Goal: Task Accomplishment & Management: Manage account settings

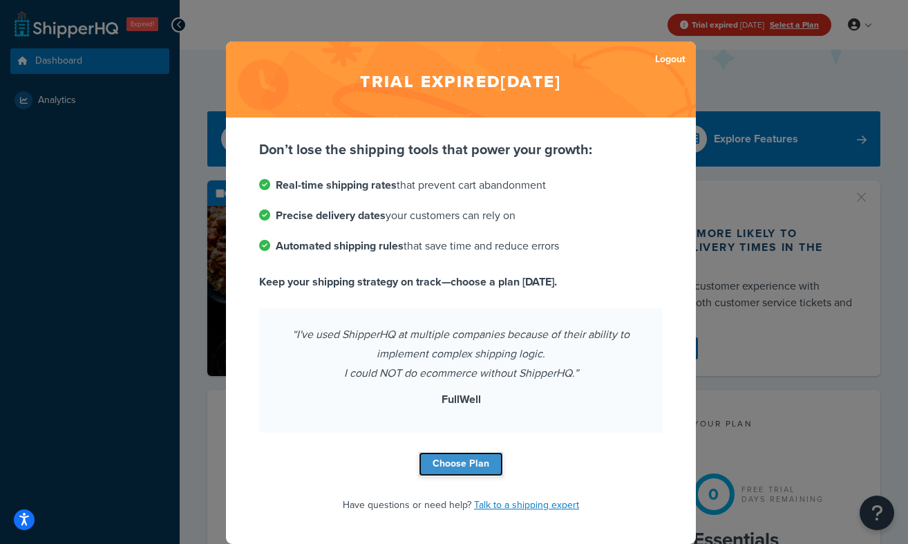
click at [464, 461] on link "Choose Plan" at bounding box center [461, 464] width 84 height 24
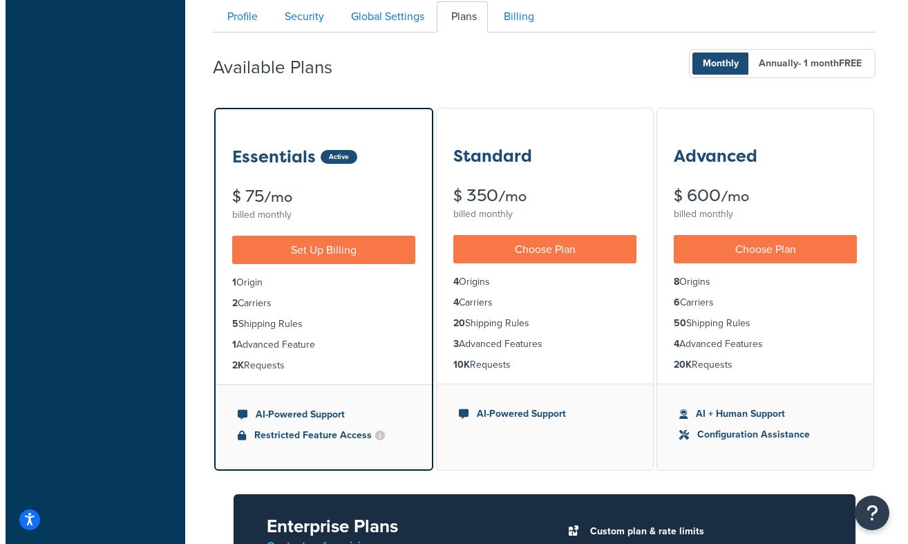
scroll to position [102, 0]
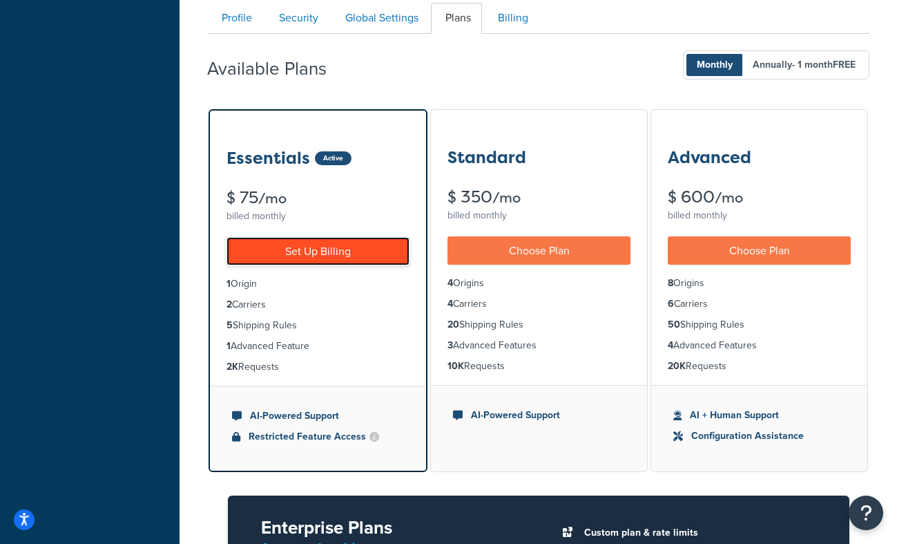
click at [370, 249] on link "Set Up Billing" at bounding box center [318, 251] width 183 height 28
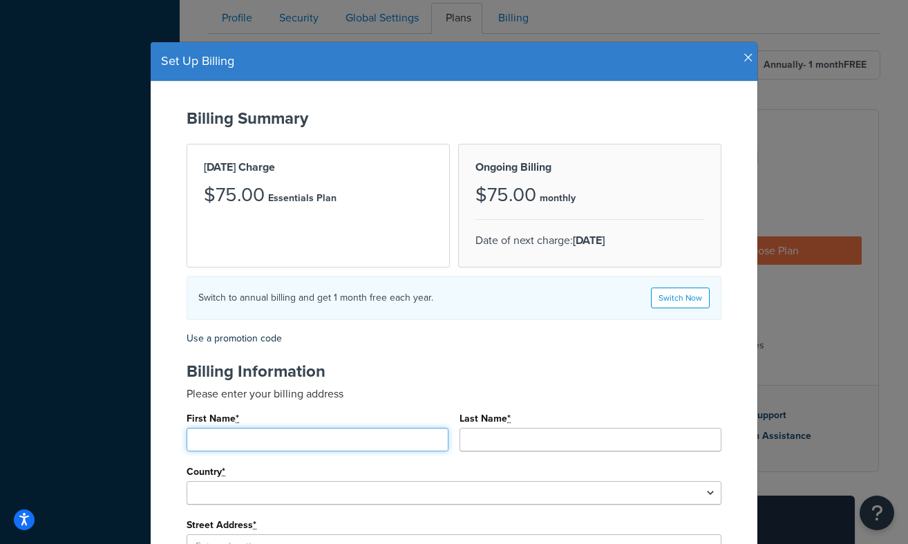
click at [352, 440] on input "First Name *" at bounding box center [318, 439] width 262 height 23
type input "Theresa"
type input "Alexander"
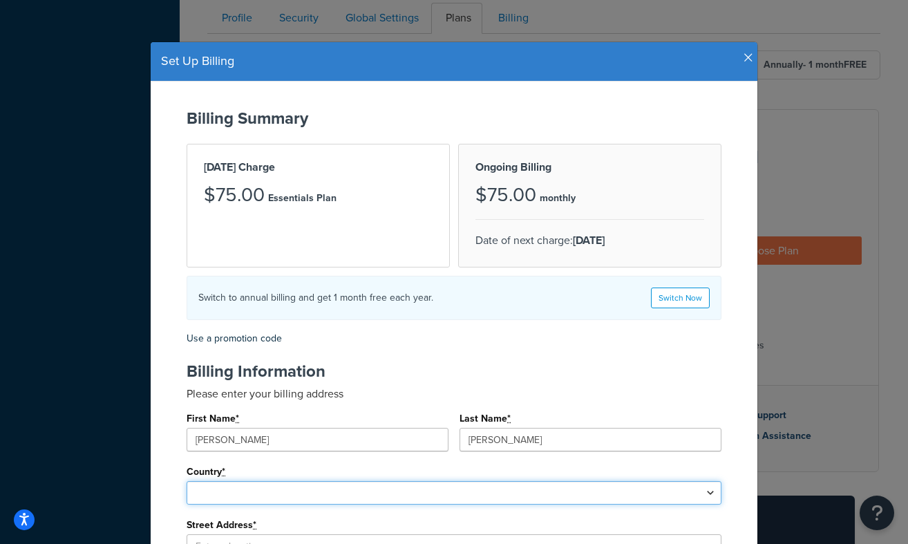
select select "1000"
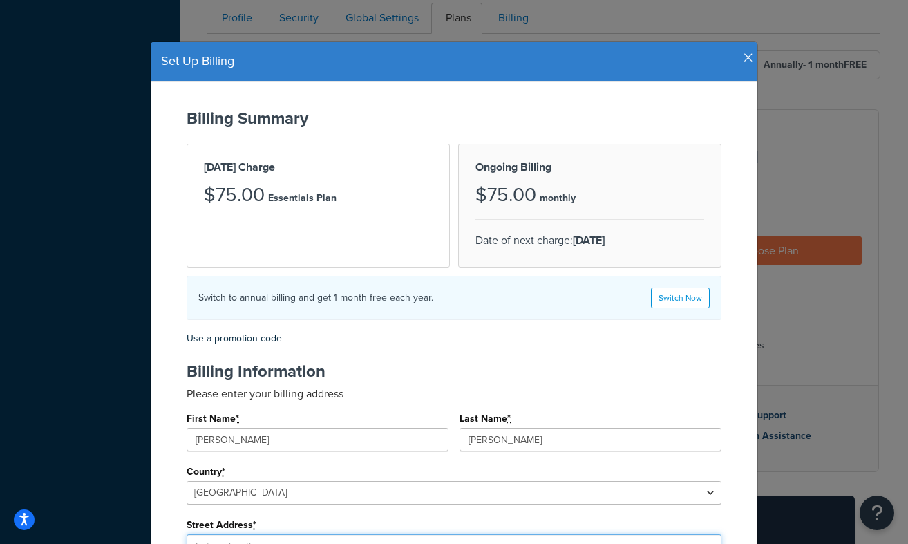
type input "16 Jefferson Park Rd"
type input "Unit D"
type input "Madison"
type input "06443"
select select "CT"
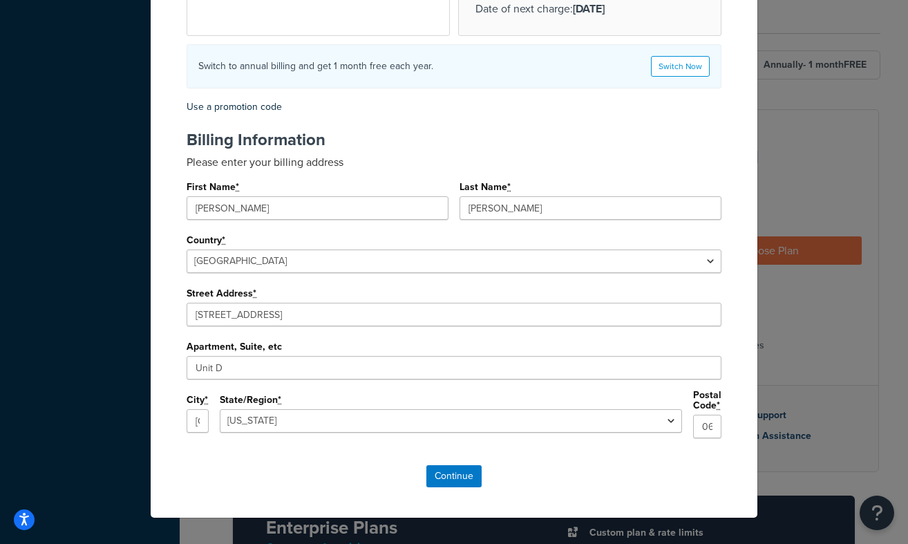
scroll to position [242, 0]
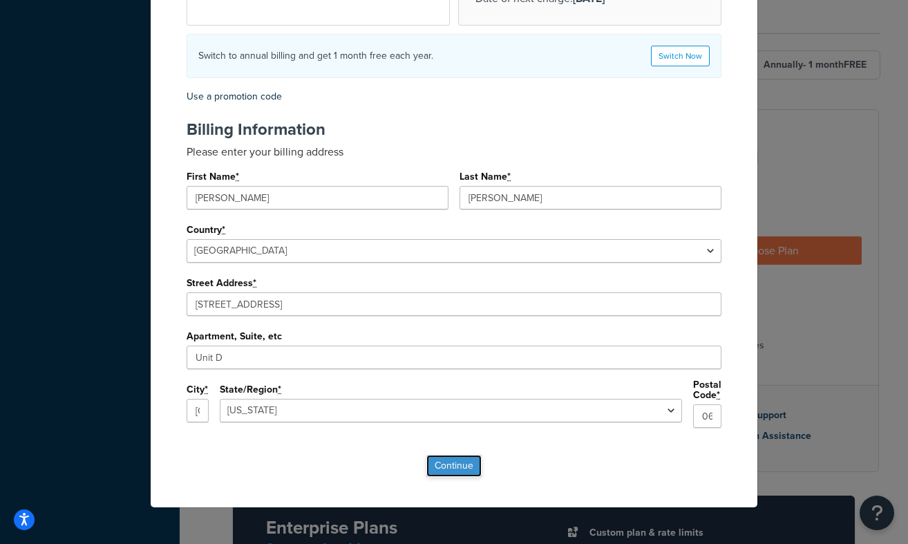
click at [458, 458] on input "Continue" at bounding box center [453, 466] width 55 height 22
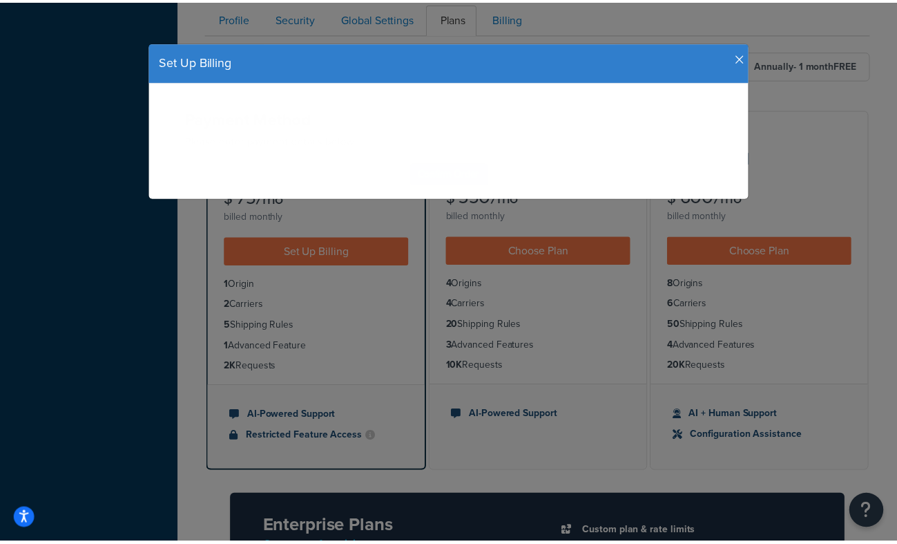
scroll to position [0, 0]
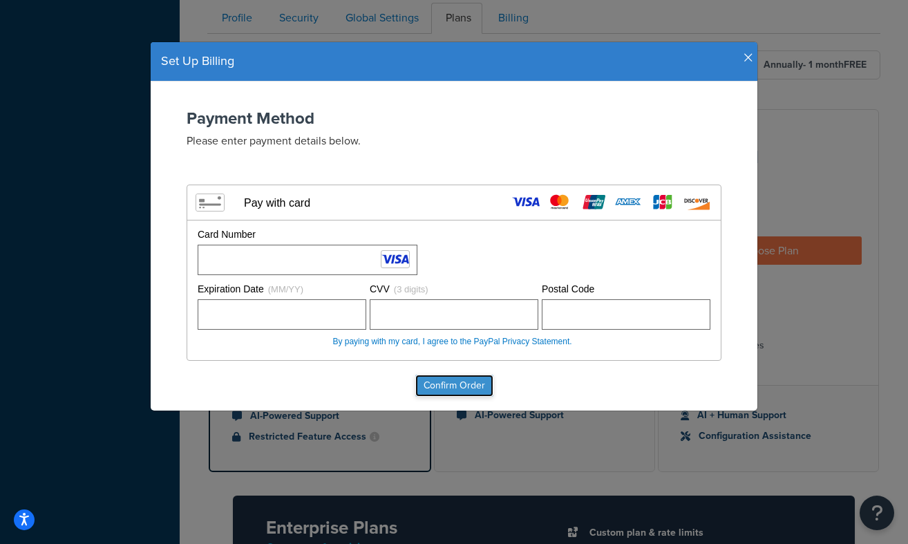
click at [456, 381] on input "Confirm Order" at bounding box center [454, 385] width 78 height 22
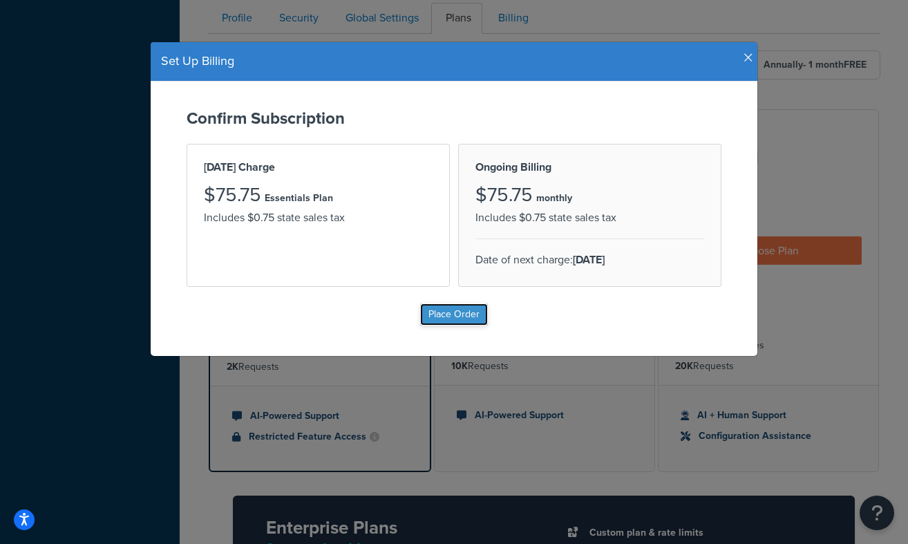
click at [455, 316] on input "Place Order" at bounding box center [454, 314] width 68 height 22
type input "Place Order"
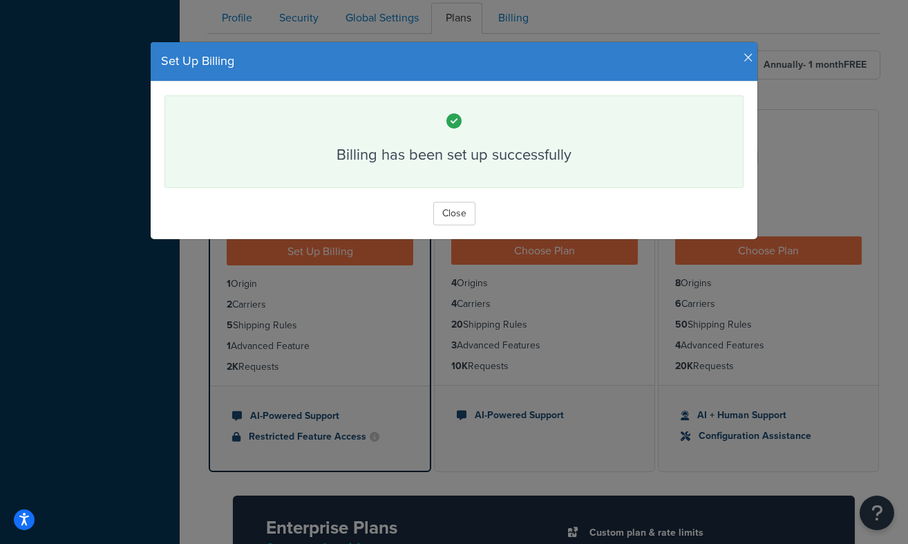
click at [743, 59] on icon "button" at bounding box center [748, 58] width 10 height 12
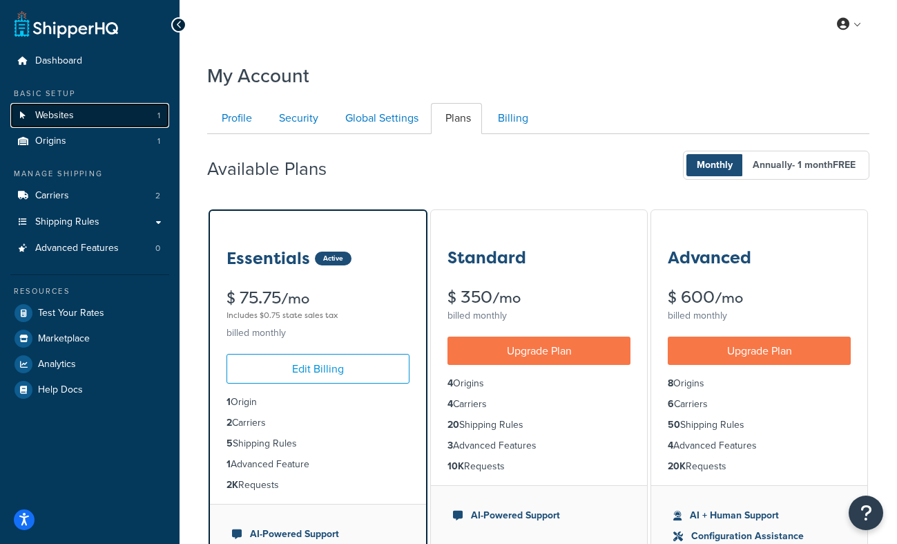
click at [49, 115] on span "Websites" at bounding box center [54, 116] width 39 height 12
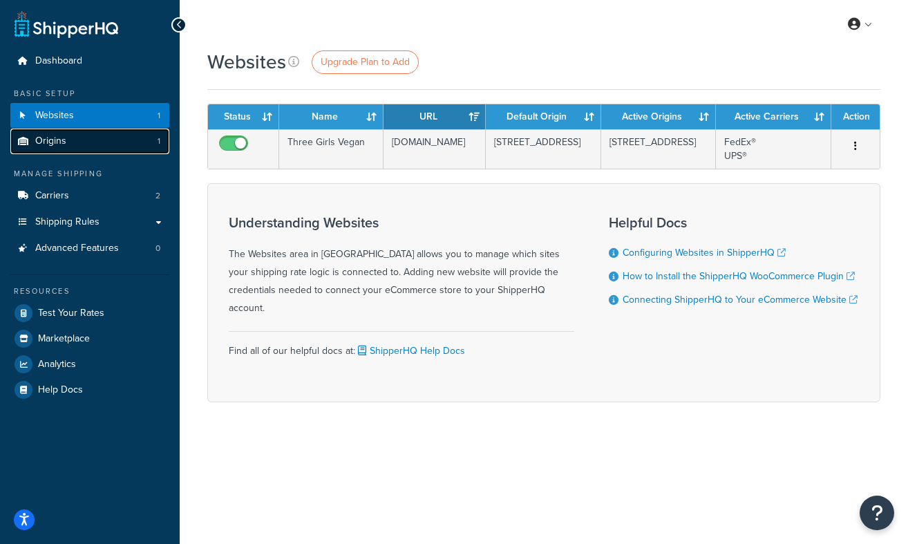
click at [51, 141] on span "Origins" at bounding box center [50, 141] width 31 height 12
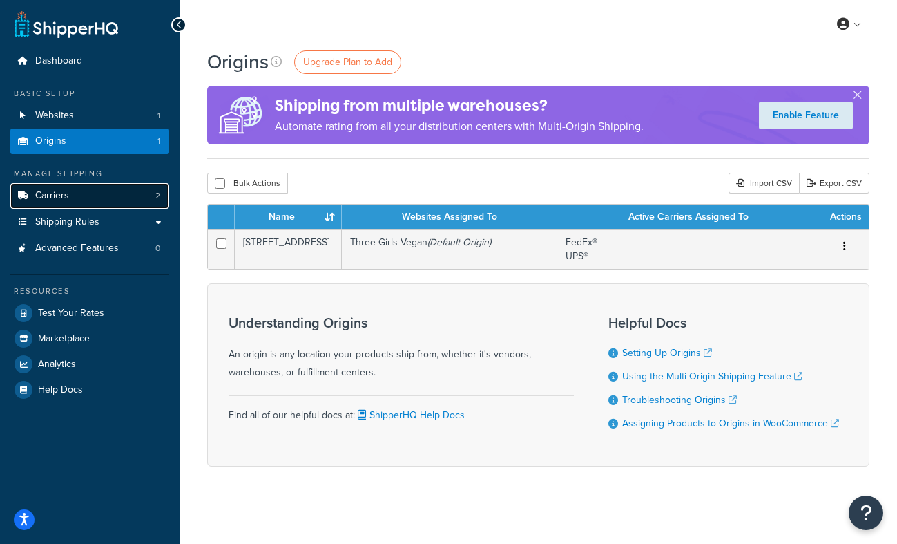
click at [104, 202] on link "Carriers 2" at bounding box center [89, 196] width 159 height 26
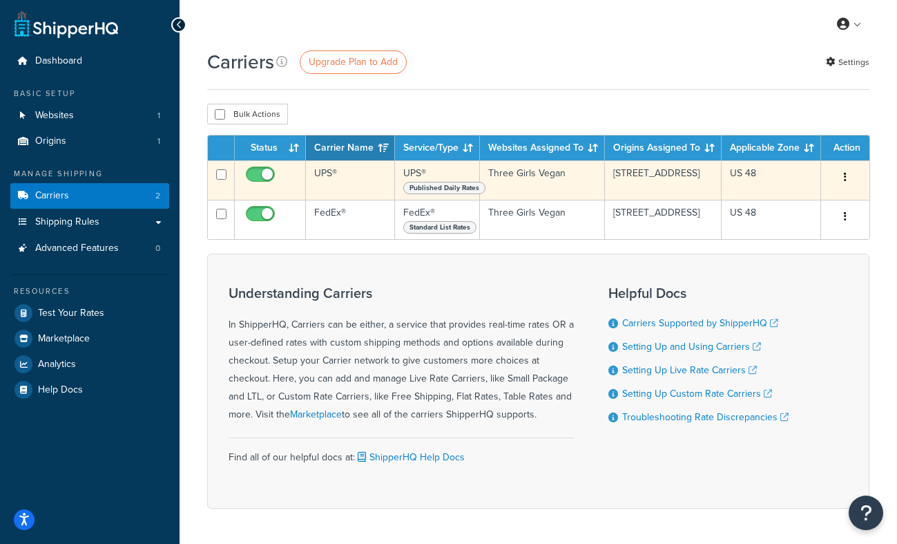
click at [845, 173] on icon "button" at bounding box center [845, 177] width 3 height 10
click at [779, 205] on link "Edit" at bounding box center [788, 205] width 109 height 28
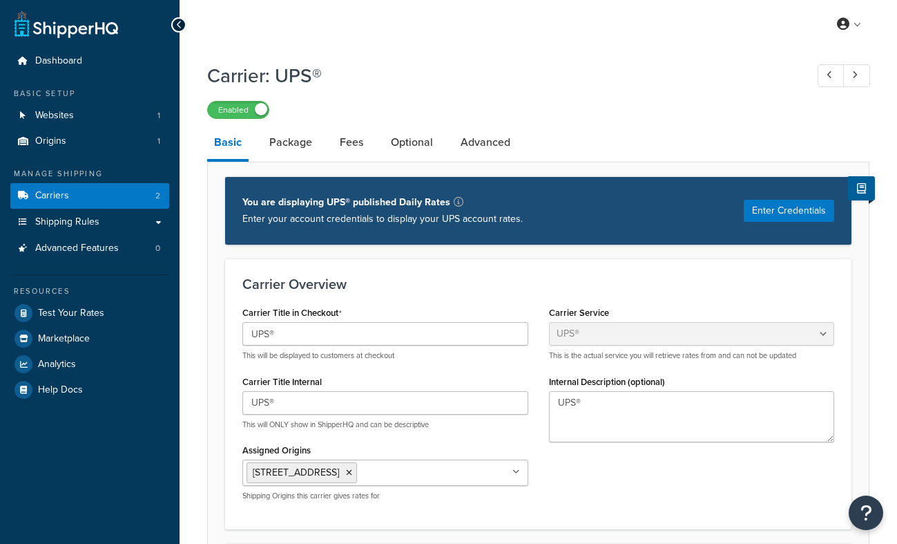
select select "ups"
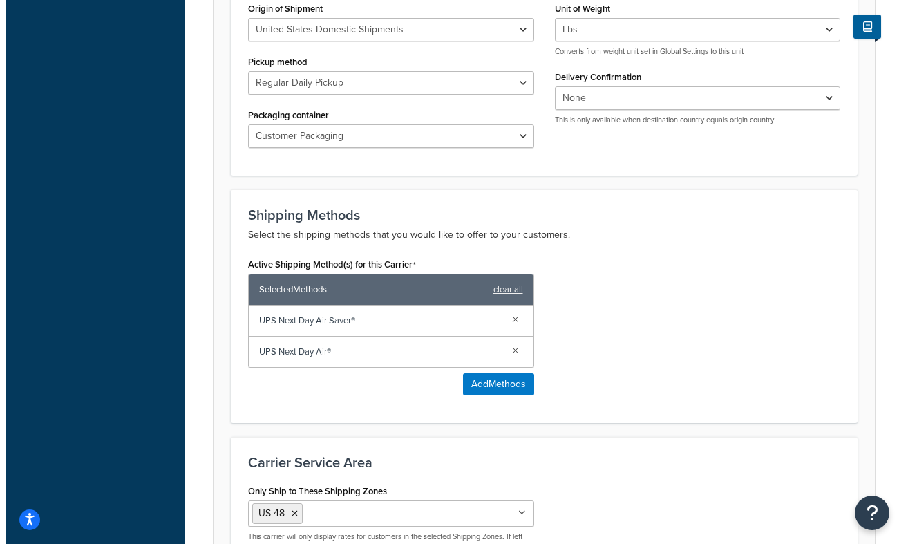
scroll to position [595, 0]
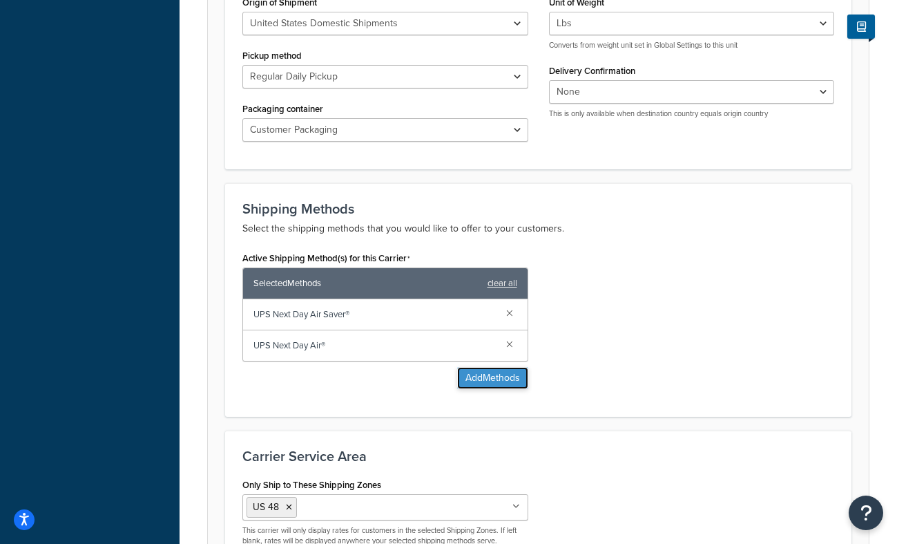
click at [507, 376] on button "Add Methods" at bounding box center [492, 378] width 71 height 22
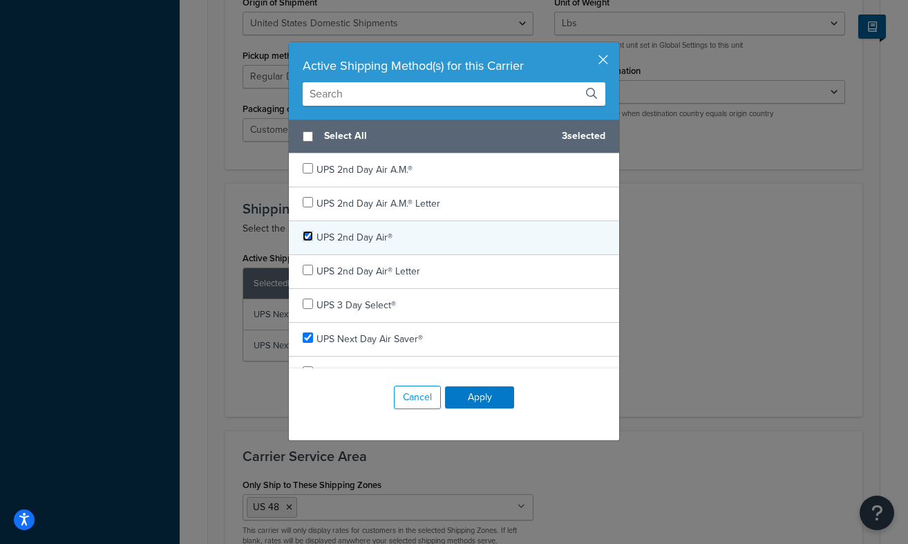
click at [303, 236] on input "checkbox" at bounding box center [308, 236] width 10 height 10
checkbox input "true"
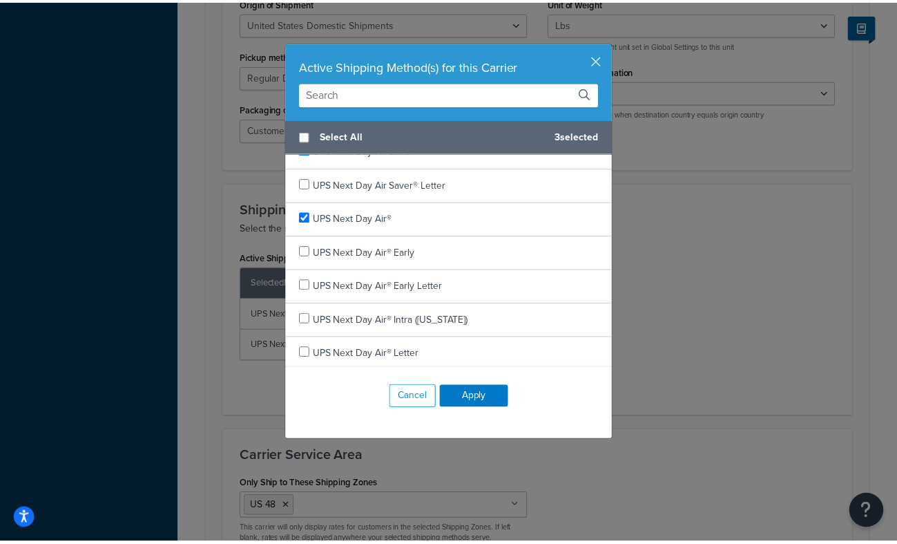
scroll to position [0, 0]
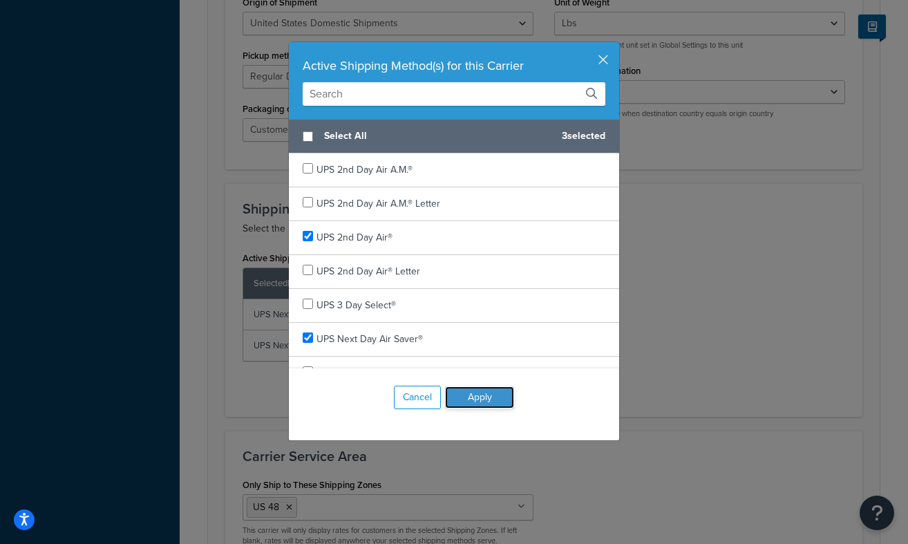
click at [489, 397] on button "Apply" at bounding box center [479, 397] width 69 height 22
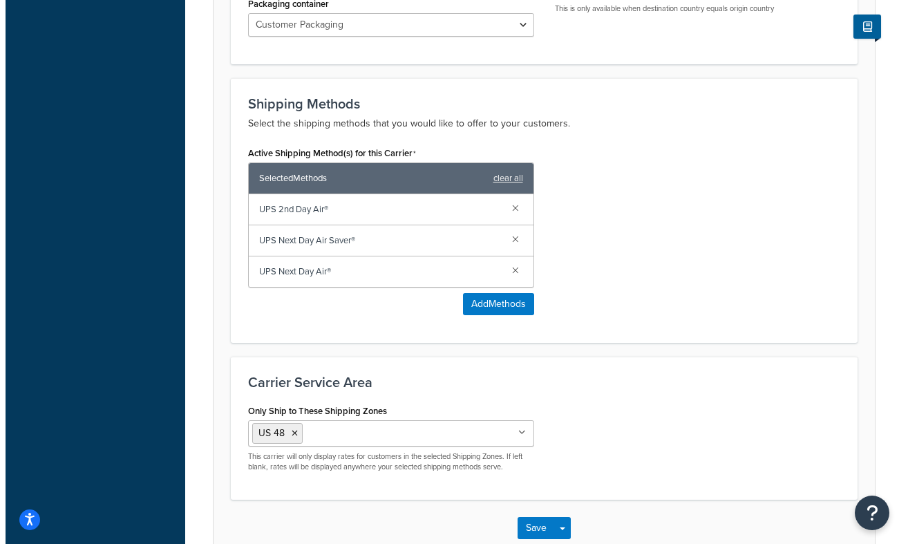
scroll to position [783, 0]
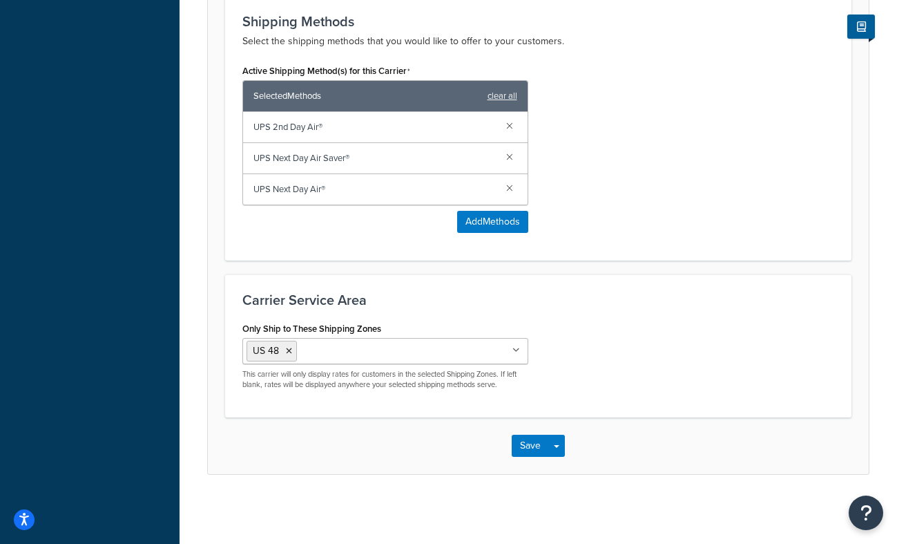
click at [348, 156] on span "UPS Next Day Air Saver®" at bounding box center [375, 158] width 242 height 19
click at [482, 218] on button "Add Methods" at bounding box center [492, 222] width 71 height 22
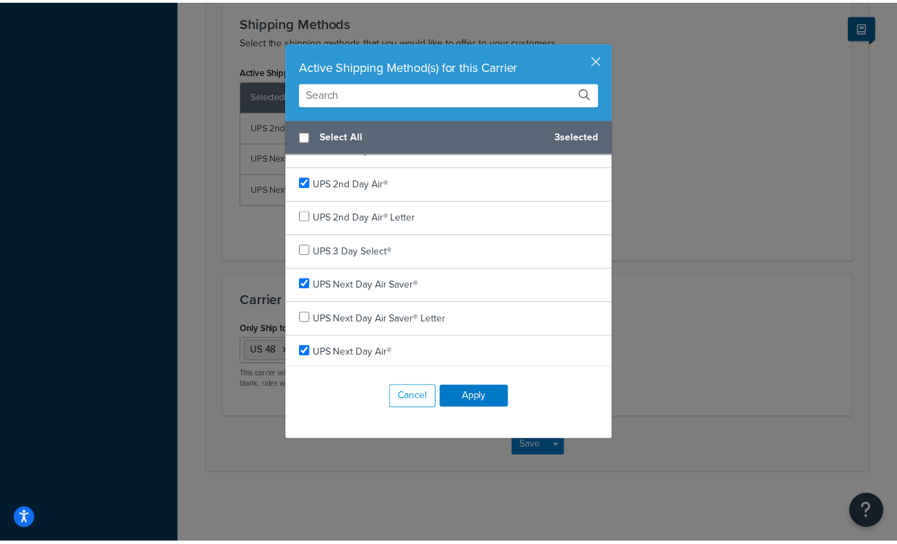
scroll to position [67, 0]
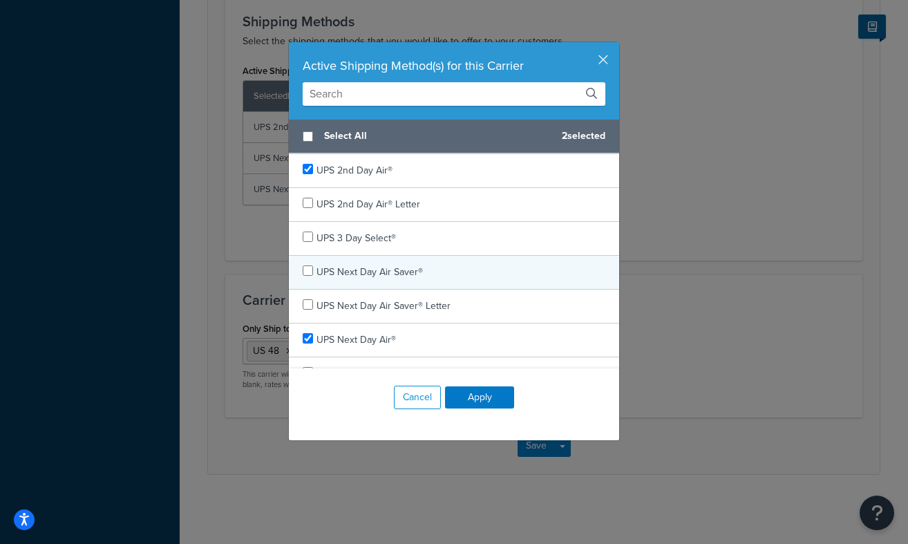
click at [417, 269] on div "UPS Next Day Air Saver®" at bounding box center [454, 273] width 330 height 34
checkbox input "true"
click at [417, 269] on div "UPS Next Day Air Saver®" at bounding box center [454, 273] width 330 height 34
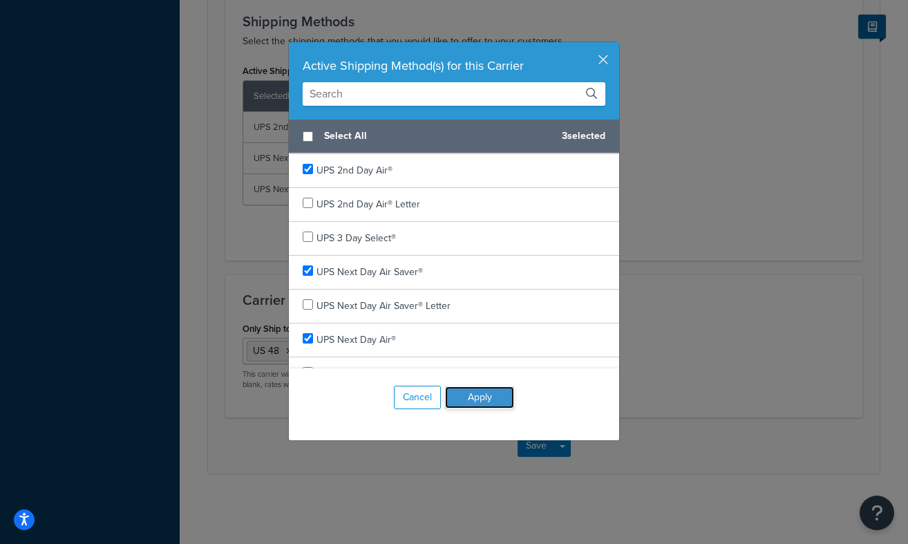
click at [487, 395] on button "Apply" at bounding box center [479, 397] width 69 height 22
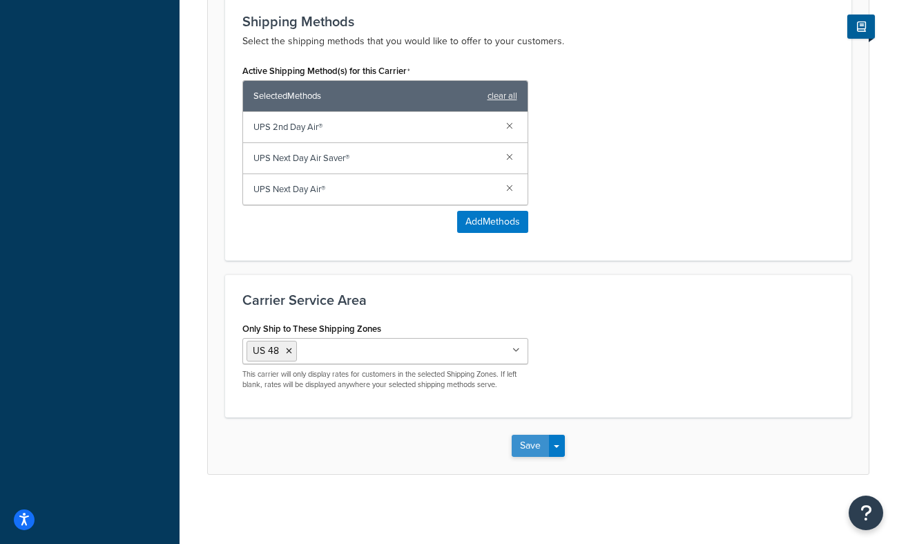
click at [546, 444] on button "Save" at bounding box center [530, 446] width 37 height 22
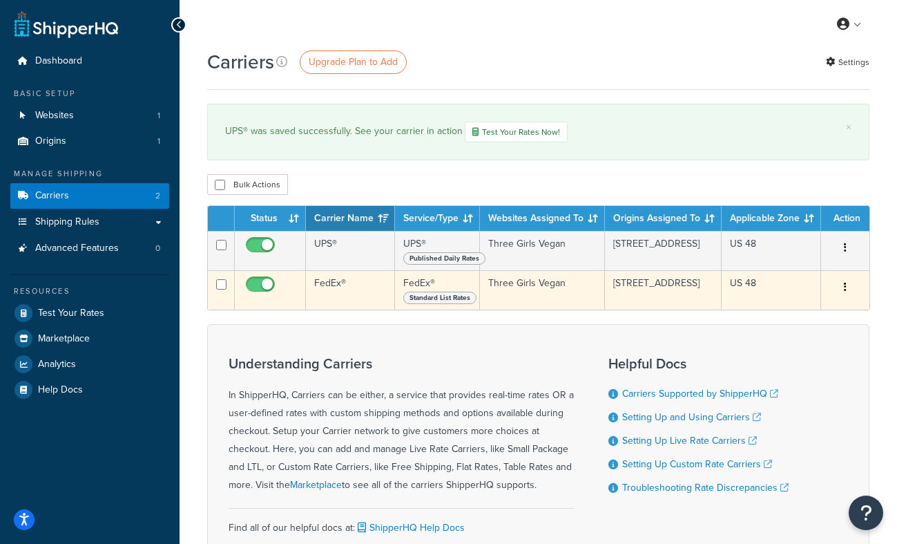
click at [844, 286] on icon "button" at bounding box center [845, 287] width 3 height 10
click at [790, 318] on link "Edit" at bounding box center [788, 316] width 109 height 28
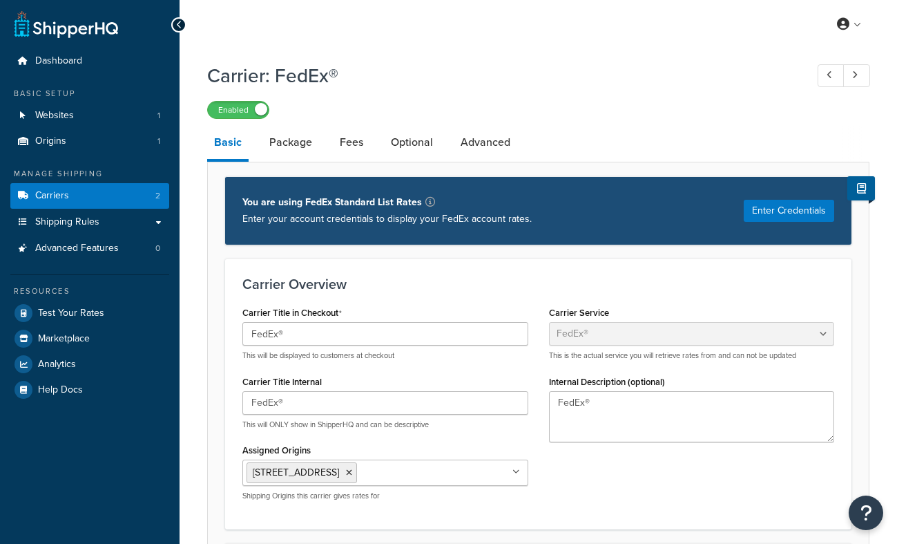
select select "fedEx"
select select "REGULAR_PICKUP"
select select "YOUR_PACKAGING"
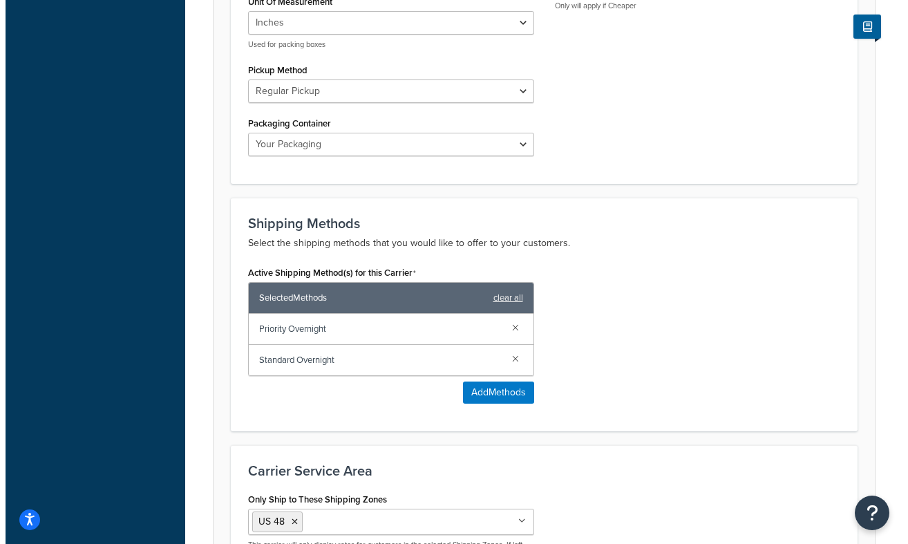
scroll to position [675, 0]
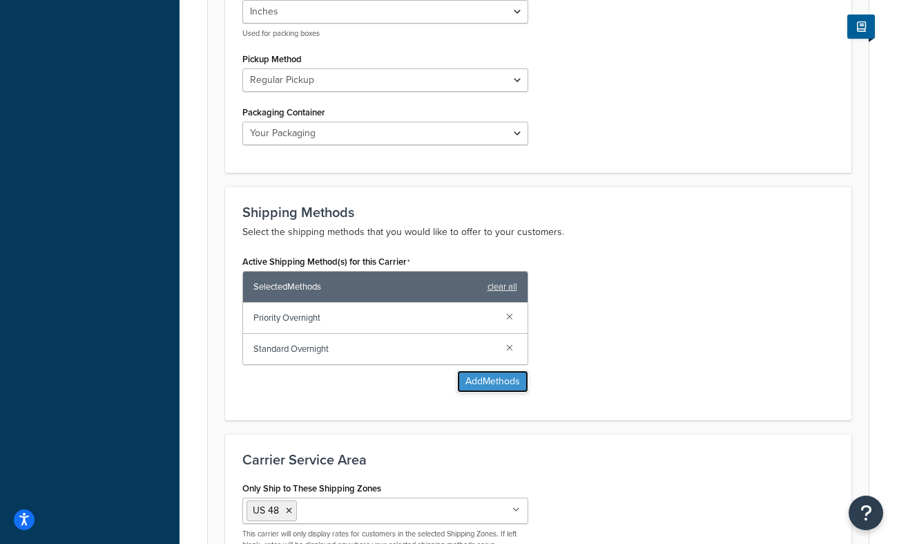
click at [504, 382] on button "Add Methods" at bounding box center [492, 381] width 71 height 22
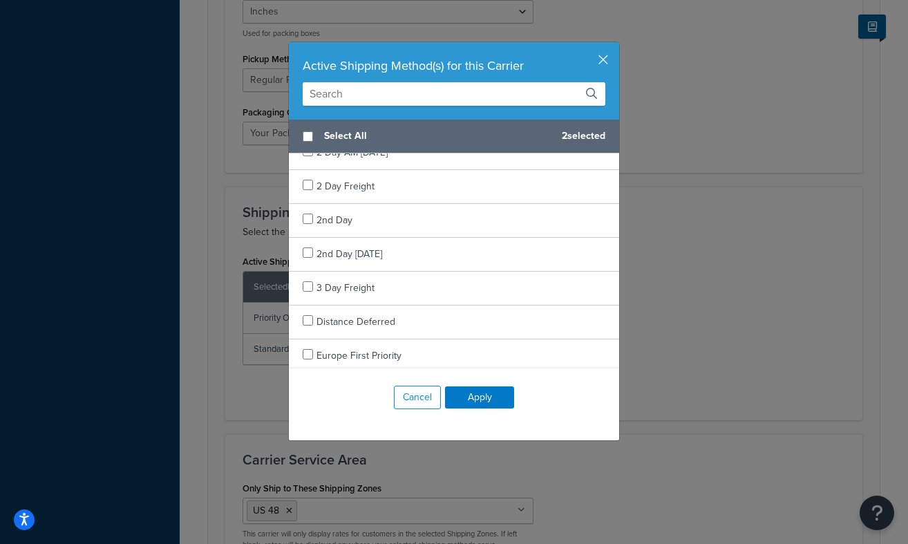
scroll to position [81, 0]
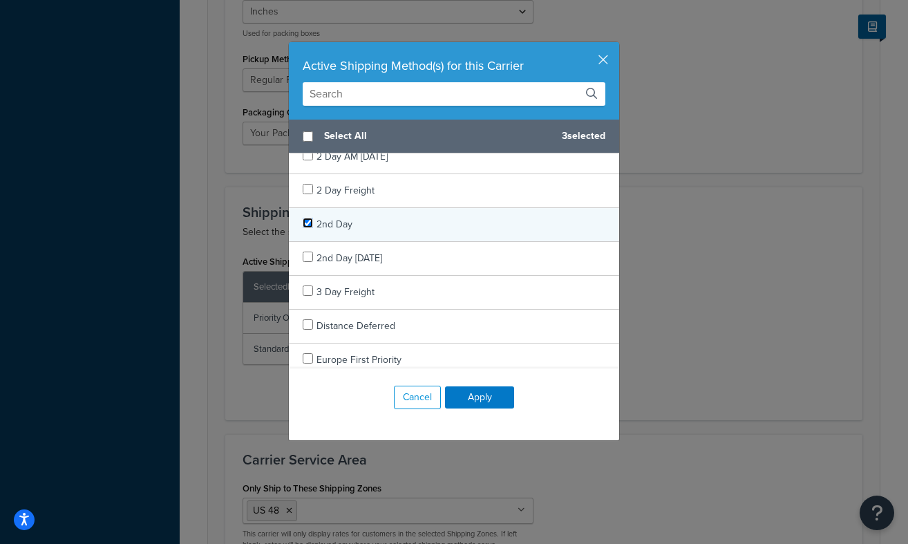
click at [303, 223] on input "checkbox" at bounding box center [308, 223] width 10 height 10
checkbox input "true"
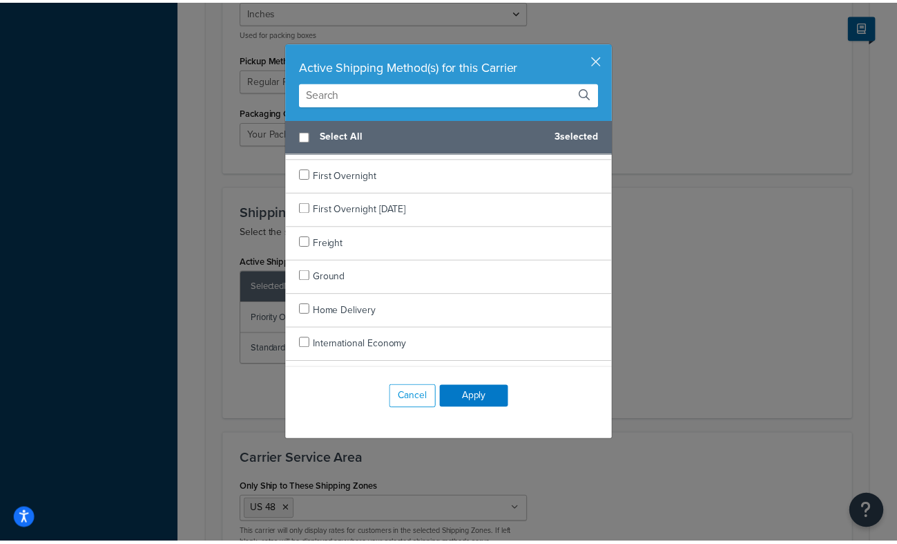
scroll to position [741, 0]
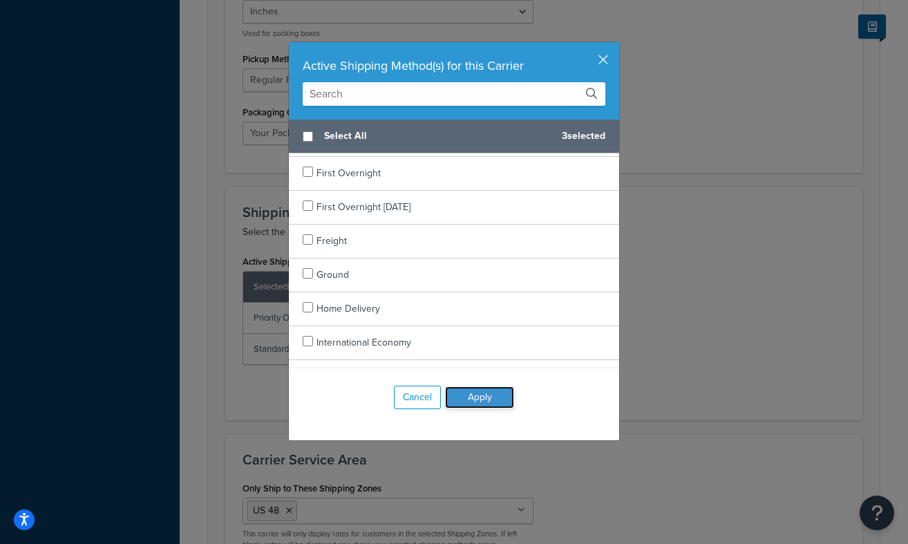
click at [461, 392] on button "Apply" at bounding box center [479, 397] width 69 height 22
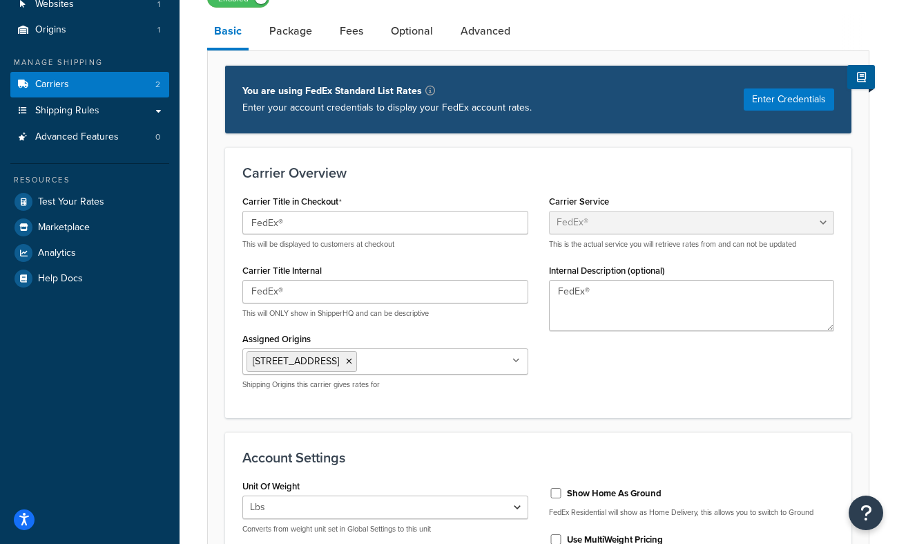
scroll to position [0, 0]
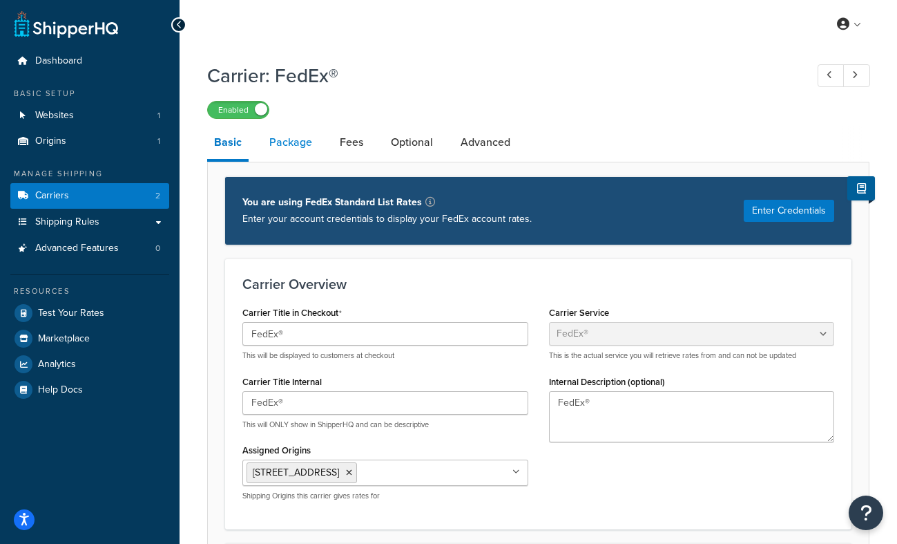
click at [292, 141] on link "Package" at bounding box center [290, 142] width 57 height 33
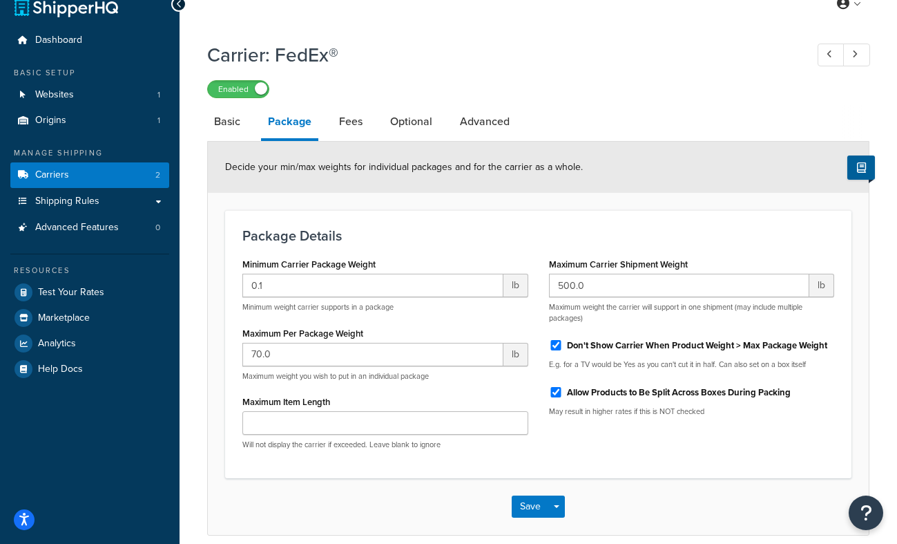
scroll to position [21, 0]
click at [358, 121] on link "Fees" at bounding box center [350, 120] width 37 height 33
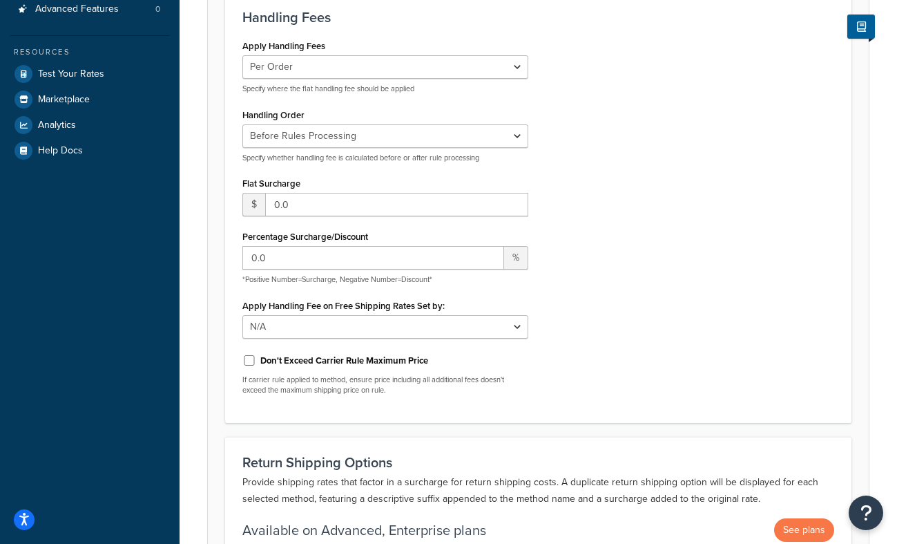
scroll to position [205, 0]
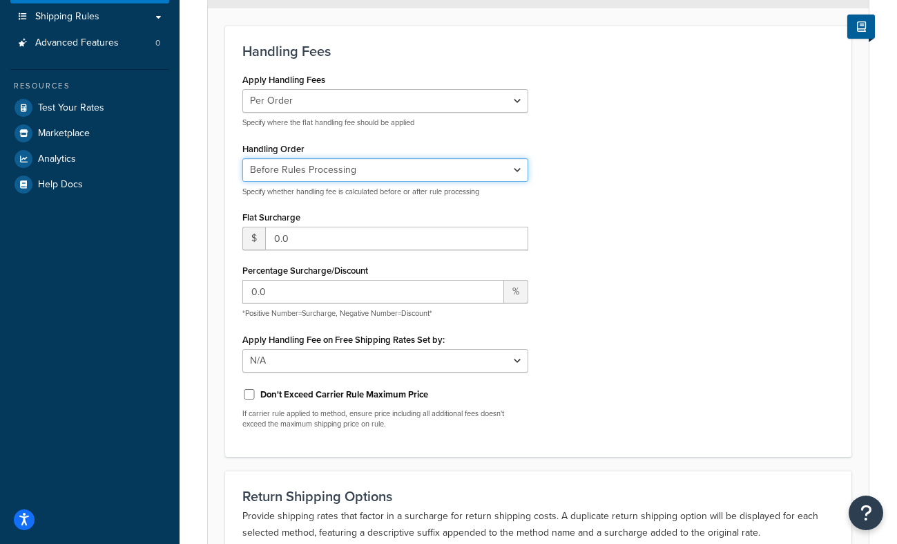
click at [515, 171] on select "Before Rules Processing After Rules Processing" at bounding box center [385, 169] width 286 height 23
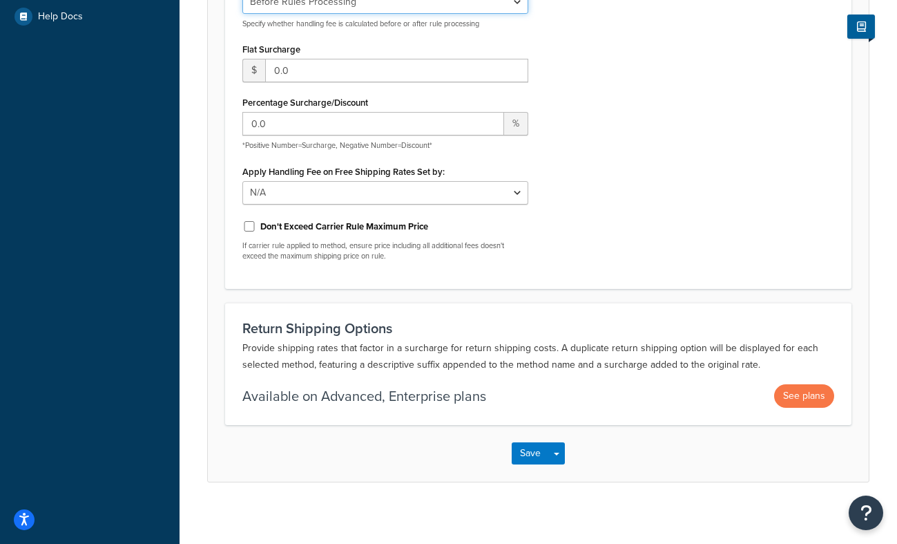
scroll to position [382, 0]
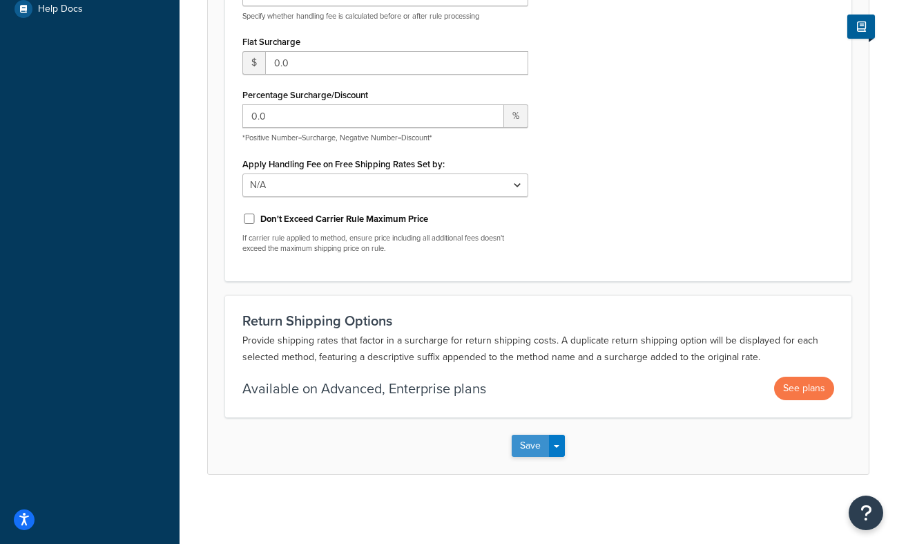
click at [541, 444] on button "Save" at bounding box center [530, 446] width 37 height 22
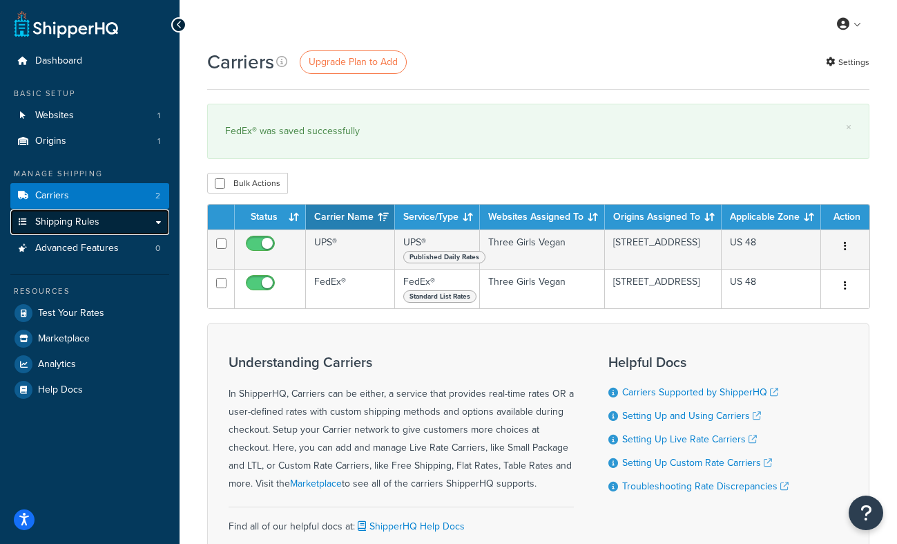
click at [111, 222] on link "Shipping Rules" at bounding box center [89, 222] width 159 height 26
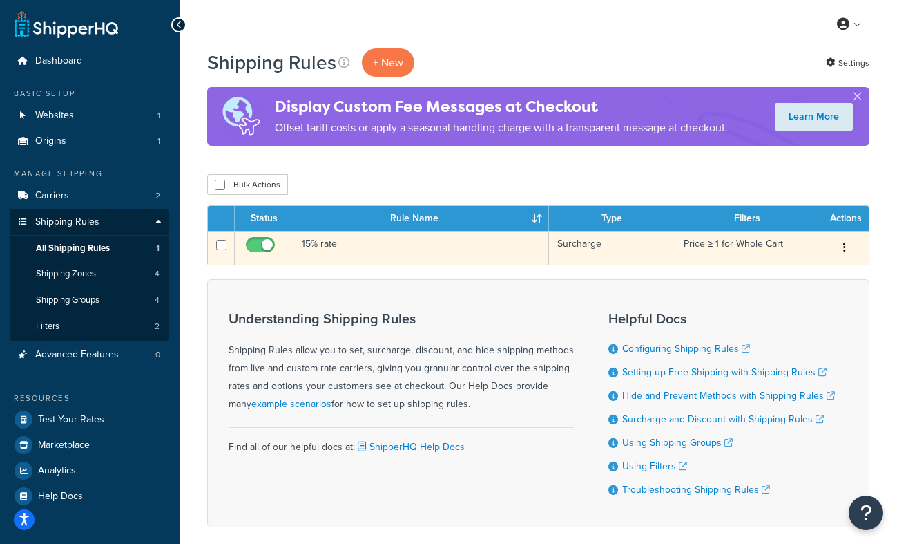
click at [406, 246] on td "15% rate" at bounding box center [422, 248] width 256 height 34
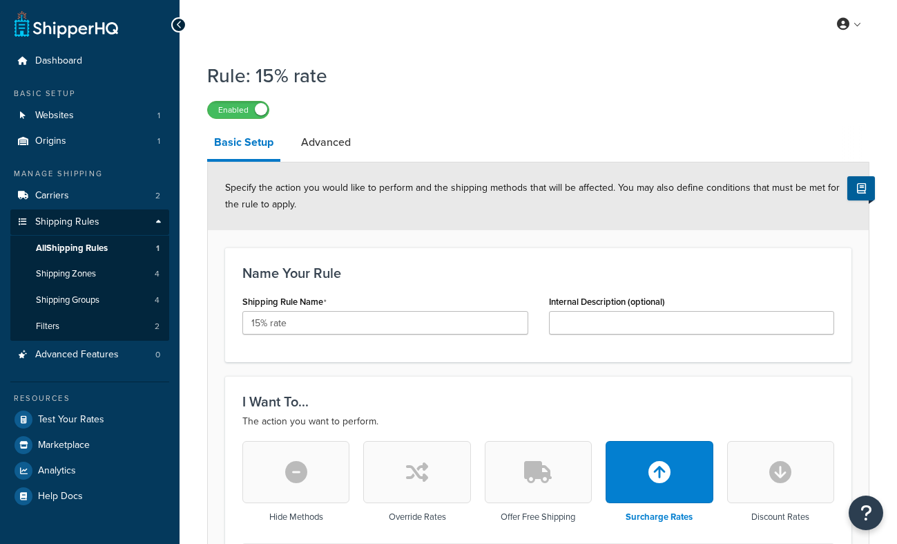
select select "PERCENTAGE"
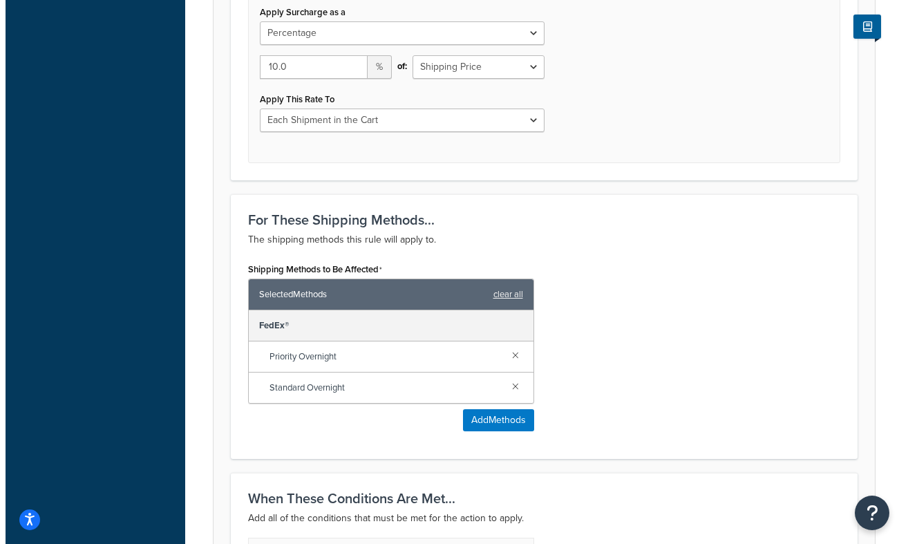
scroll to position [560, 0]
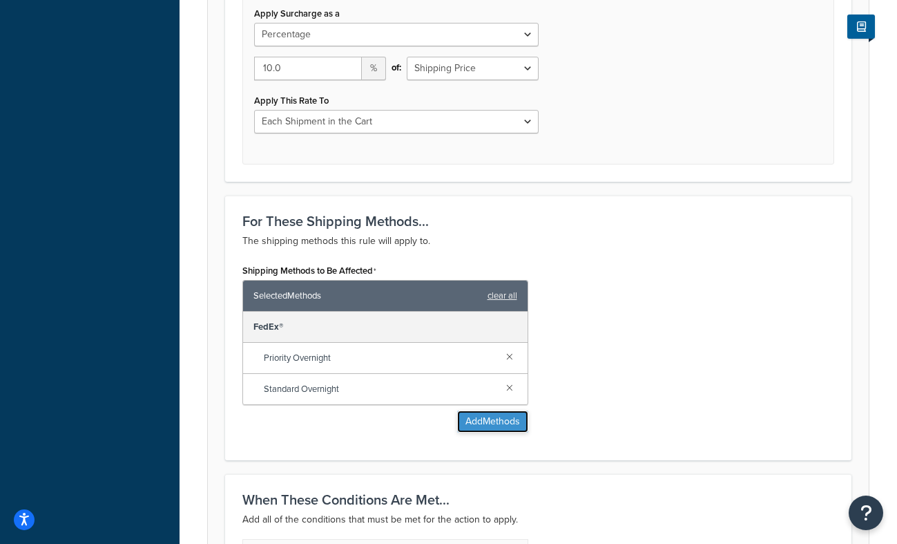
click at [497, 421] on button "Add Methods" at bounding box center [492, 421] width 71 height 22
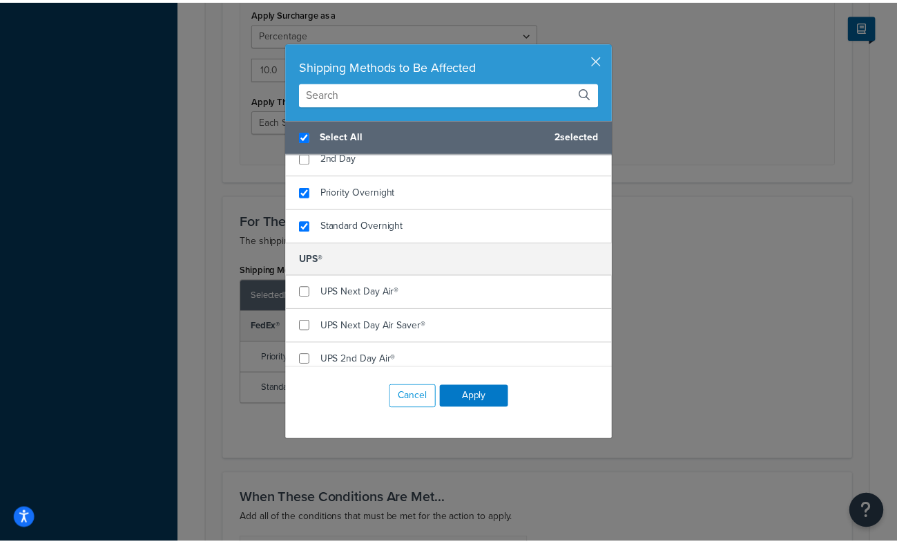
scroll to position [52, 0]
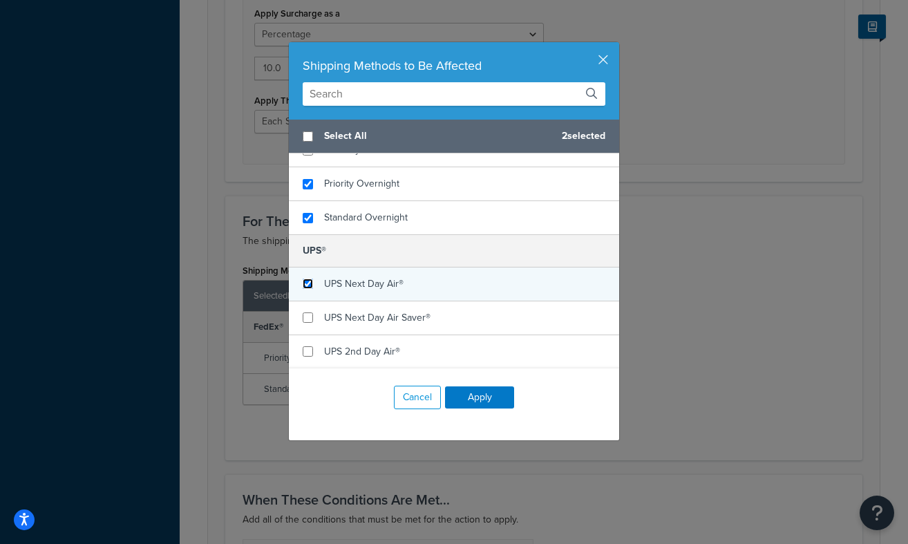
checkbox input "false"
click at [303, 282] on input "checkbox" at bounding box center [308, 283] width 10 height 10
checkbox input "true"
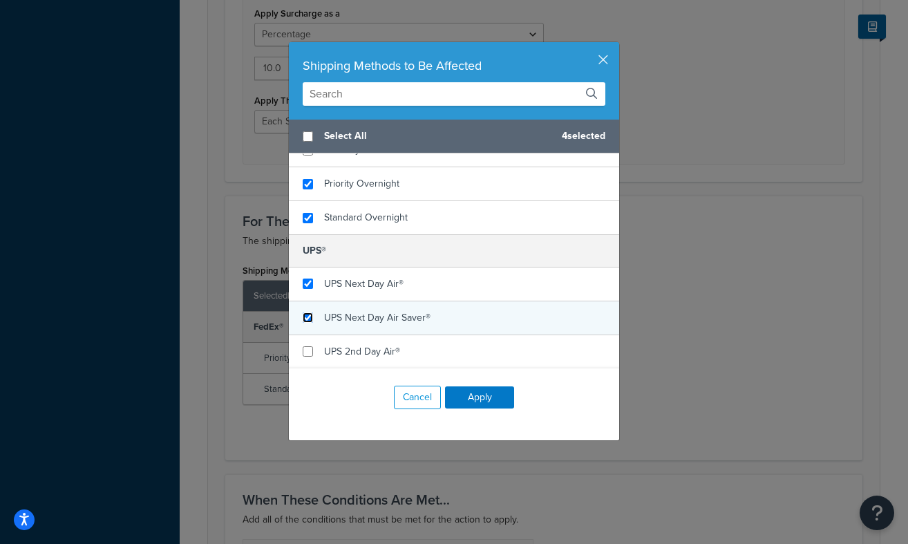
click at [303, 316] on input "checkbox" at bounding box center [308, 317] width 10 height 10
checkbox input "true"
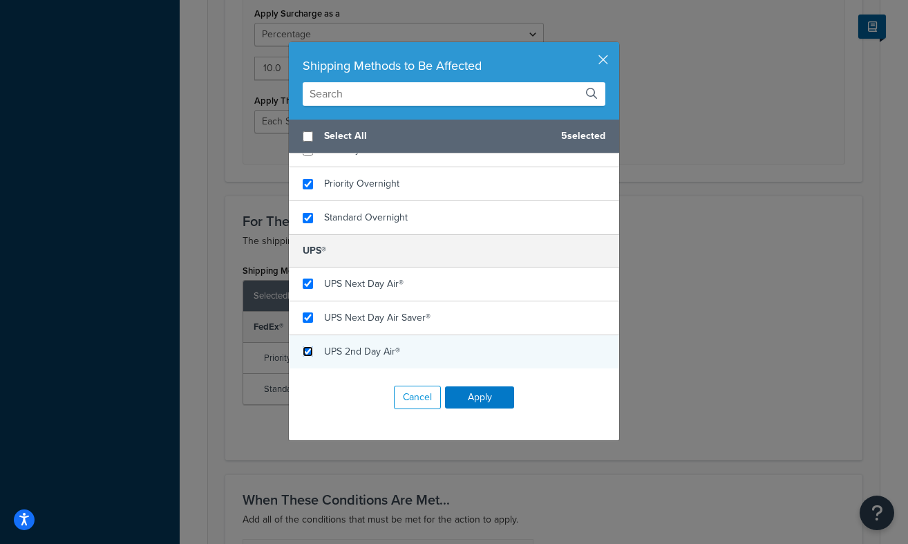
click at [303, 350] on input "checkbox" at bounding box center [308, 351] width 10 height 10
checkbox input "true"
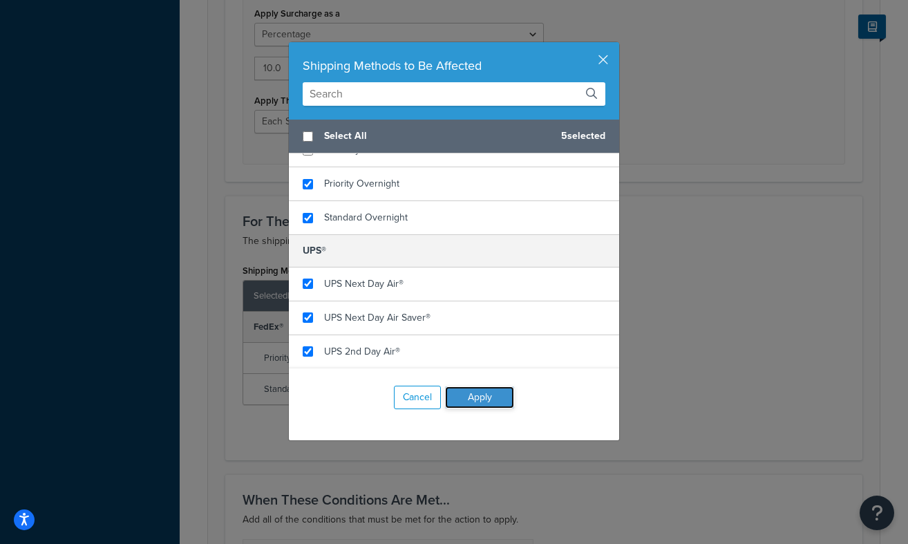
click at [464, 396] on button "Apply" at bounding box center [479, 397] width 69 height 22
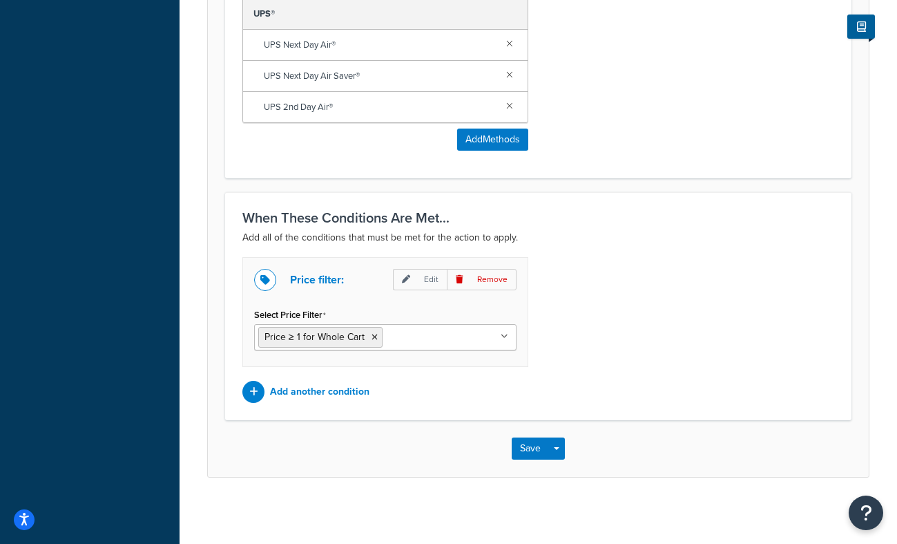
scroll to position [970, 0]
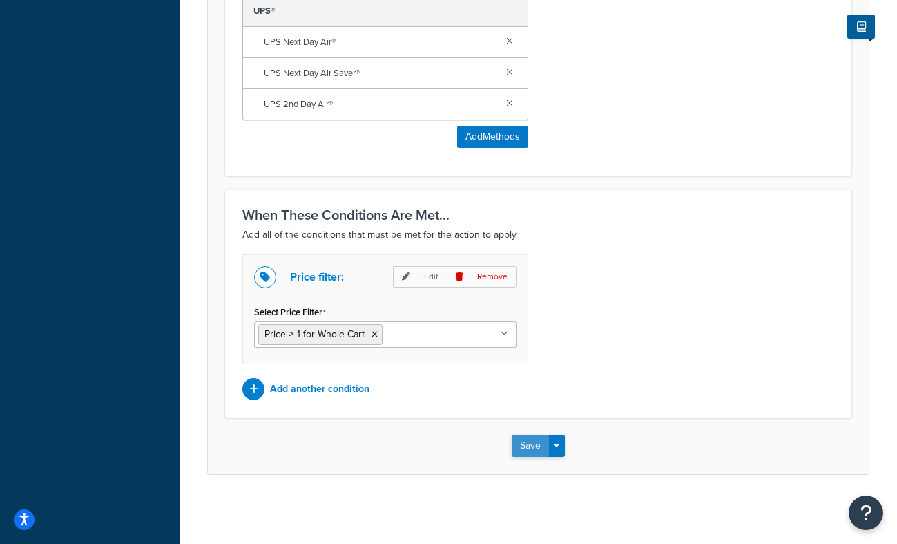
click at [544, 443] on button "Save" at bounding box center [530, 446] width 37 height 22
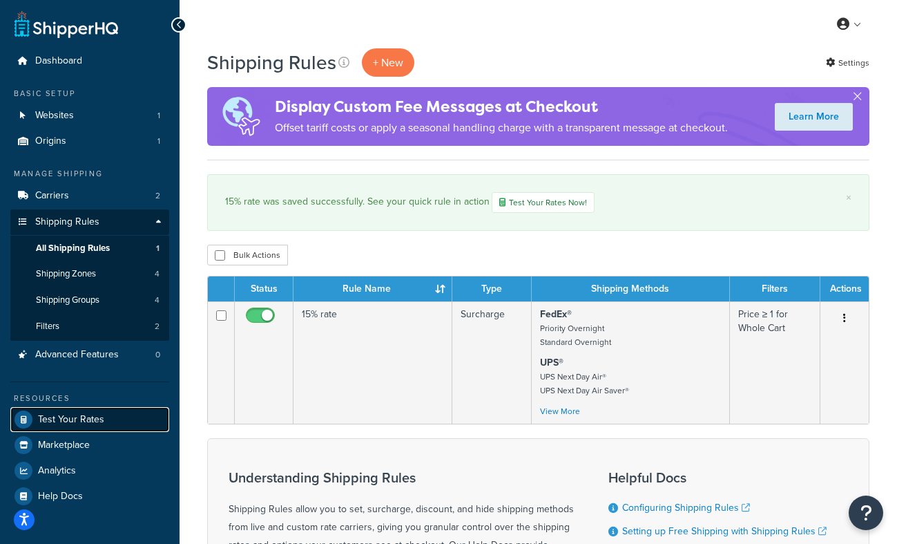
click at [83, 417] on span "Test Your Rates" at bounding box center [71, 420] width 66 height 12
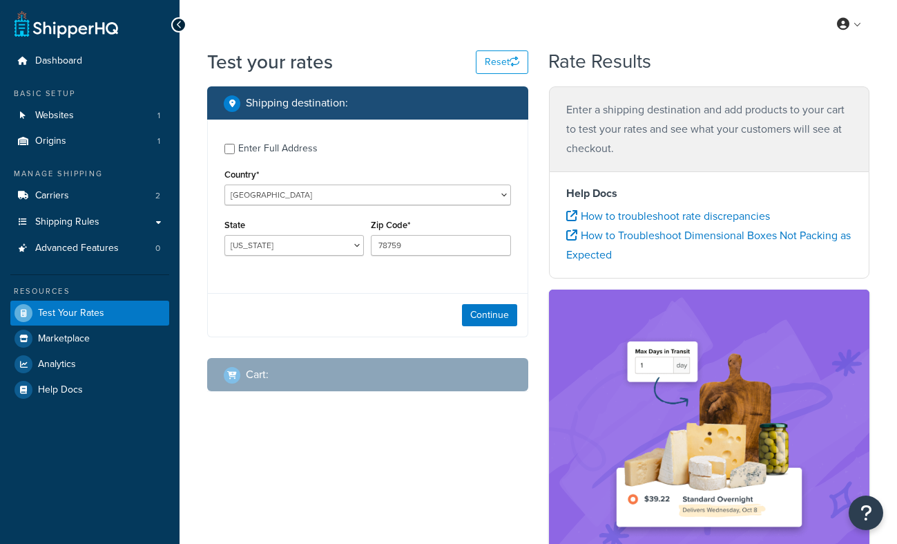
select select "[GEOGRAPHIC_DATA]"
click at [266, 198] on select "[GEOGRAPHIC_DATA] [GEOGRAPHIC_DATA] [GEOGRAPHIC_DATA] [GEOGRAPHIC_DATA] [GEOGRA…" at bounding box center [368, 194] width 287 height 21
click at [225, 184] on select "[GEOGRAPHIC_DATA] [GEOGRAPHIC_DATA] [GEOGRAPHIC_DATA] [GEOGRAPHIC_DATA] [GEOGRA…" at bounding box center [368, 194] width 287 height 21
click at [231, 149] on input "Enter Full Address" at bounding box center [230, 149] width 10 height 10
checkbox input "true"
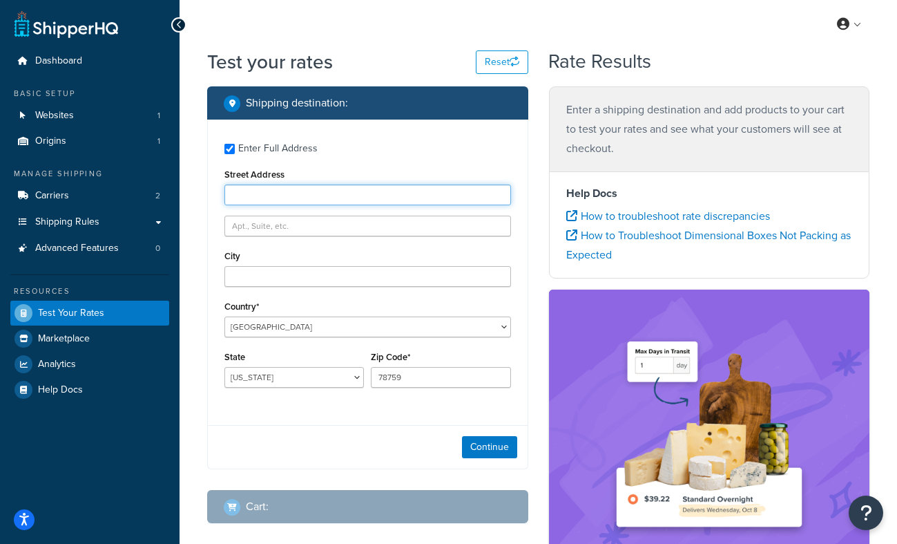
click at [259, 189] on input "Street Address" at bounding box center [368, 194] width 287 height 21
type input "[STREET_ADDRESS]"
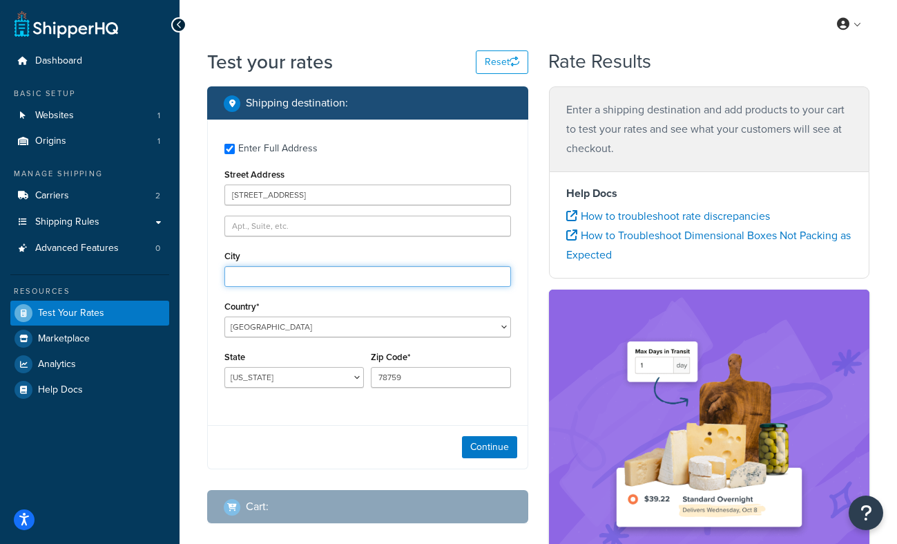
type input "[GEOGRAPHIC_DATA]"
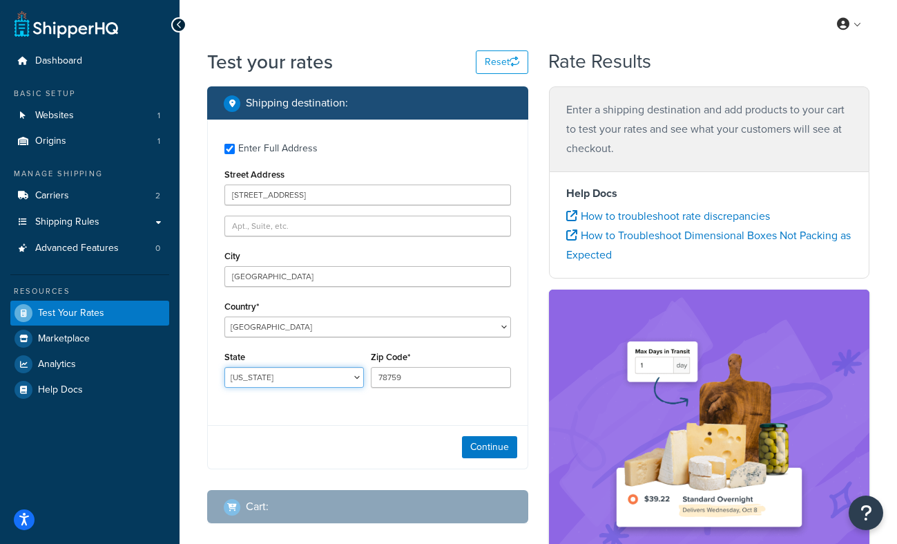
select select "SC"
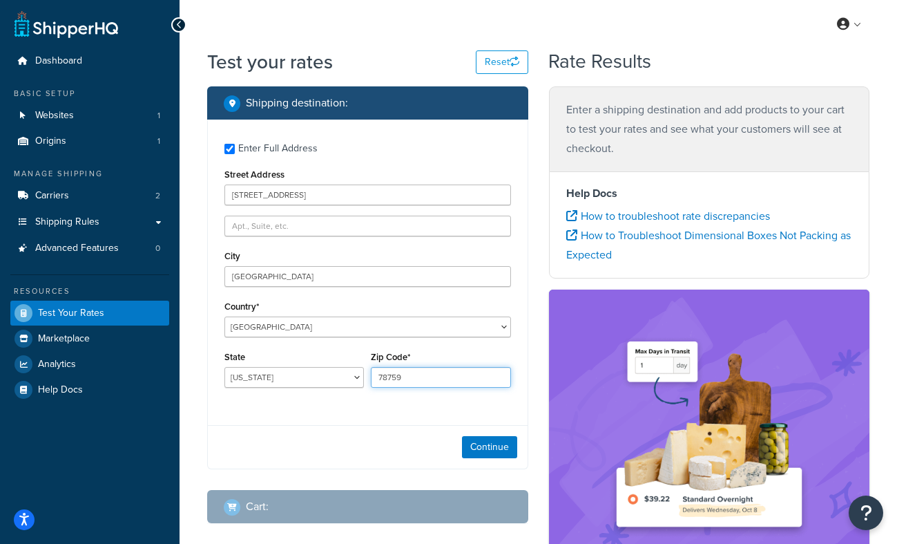
drag, startPoint x: 433, startPoint y: 377, endPoint x: 361, endPoint y: 370, distance: 72.2
click at [361, 370] on div "State [US_STATE] [US_STATE] [US_STATE] [US_STATE] [US_STATE] Armed Forces Ameri…" at bounding box center [368, 372] width 294 height 50
type input "29466"
click at [495, 450] on button "Continue" at bounding box center [489, 447] width 55 height 22
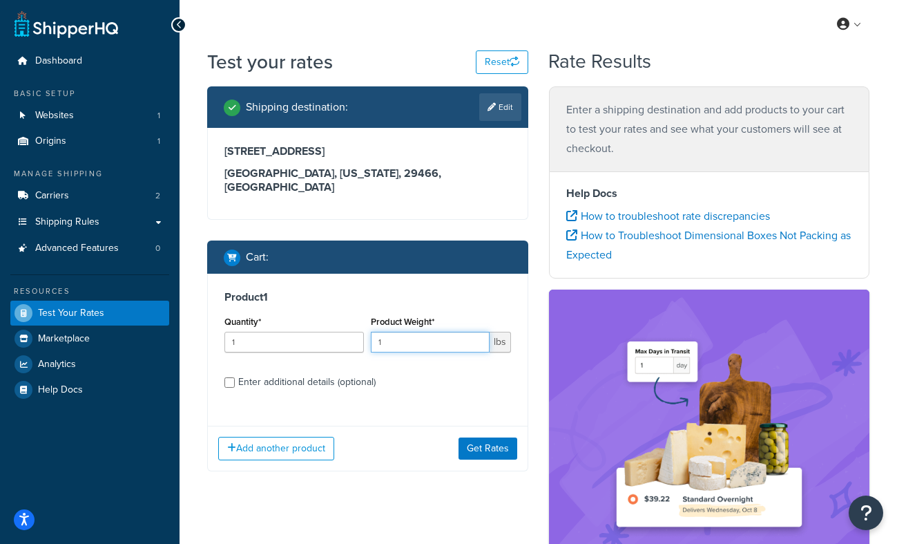
drag, startPoint x: 403, startPoint y: 337, endPoint x: 361, endPoint y: 328, distance: 42.4
click at [361, 328] on div "Quantity* 1 Product Weight* 1 lbs" at bounding box center [368, 337] width 294 height 50
type input "7"
click at [227, 377] on input "Enter additional details (optional)" at bounding box center [230, 382] width 10 height 10
checkbox input "true"
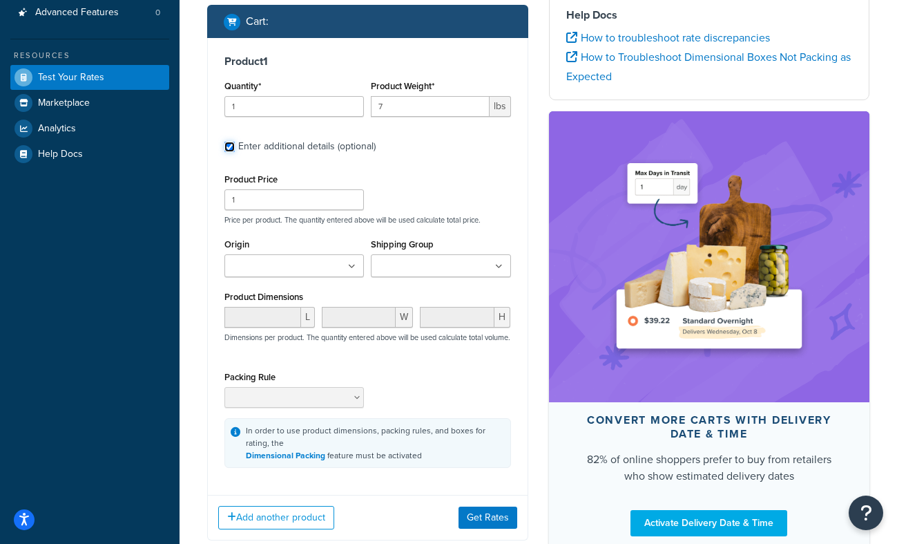
scroll to position [241, 0]
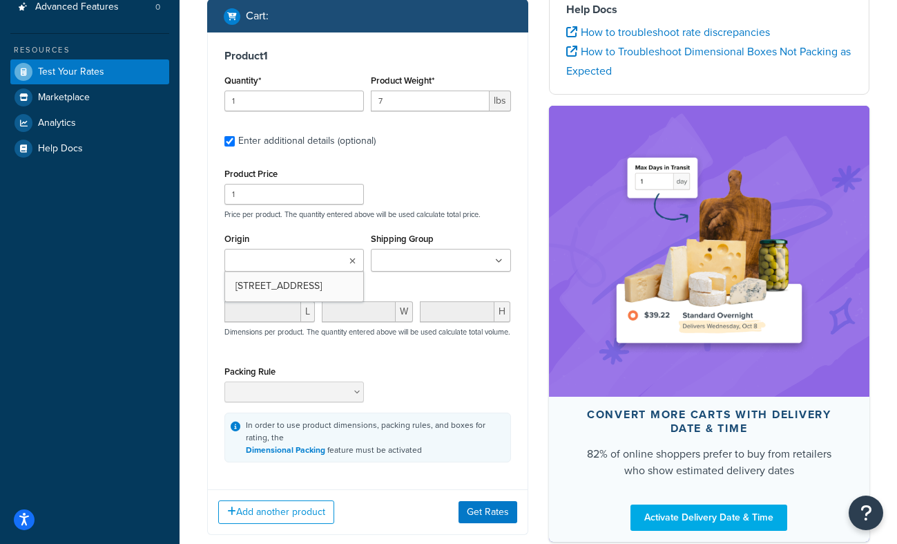
click at [272, 254] on input "Origin" at bounding box center [290, 261] width 122 height 15
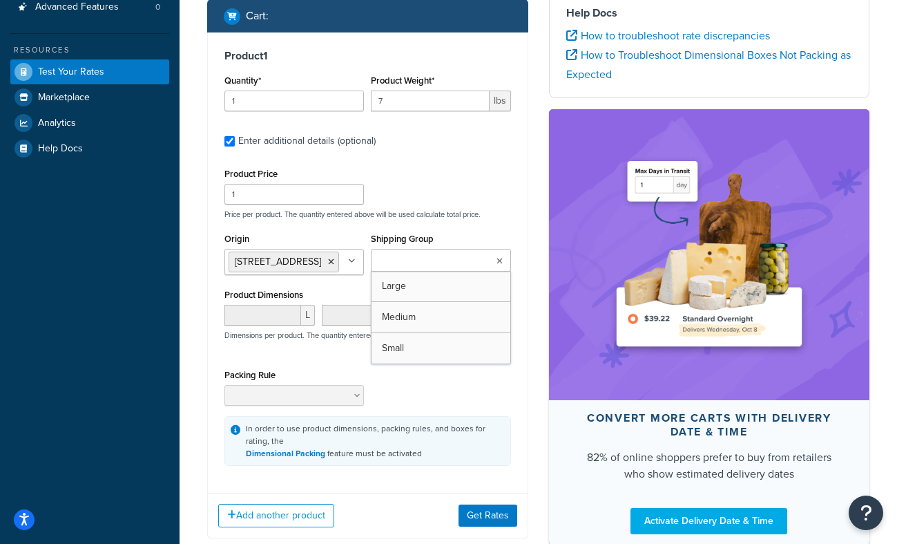
click at [407, 254] on input "Shipping Group" at bounding box center [436, 261] width 122 height 15
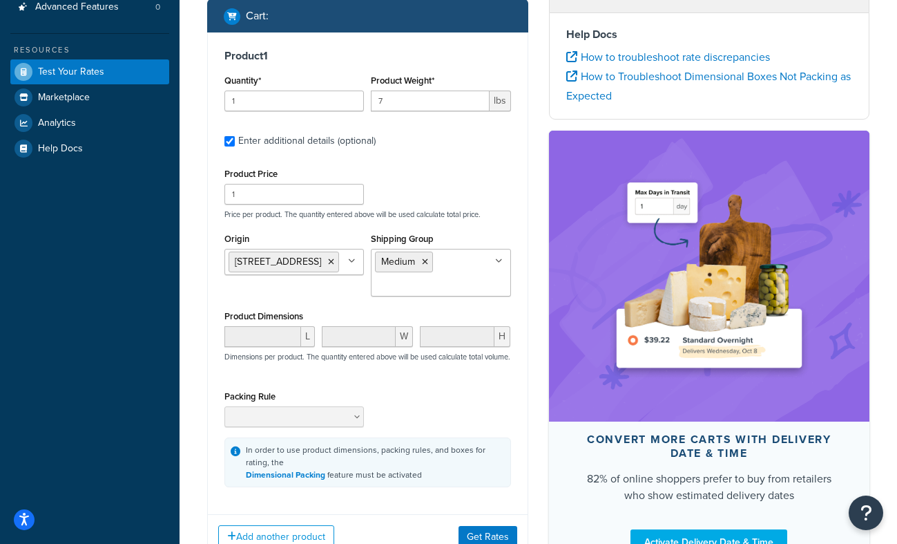
click at [469, 388] on div "Packing Rule" at bounding box center [368, 412] width 294 height 50
click at [495, 528] on button "Get Rates" at bounding box center [488, 537] width 59 height 22
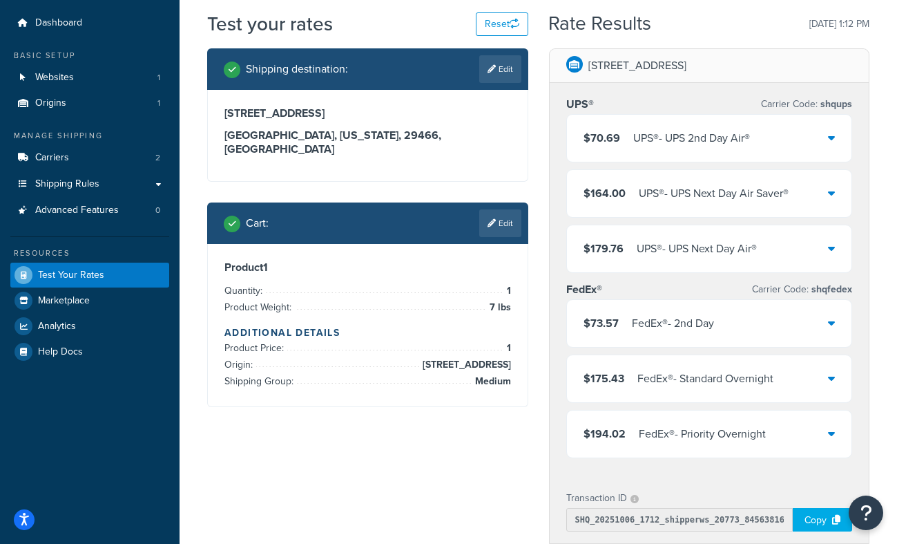
scroll to position [0, 0]
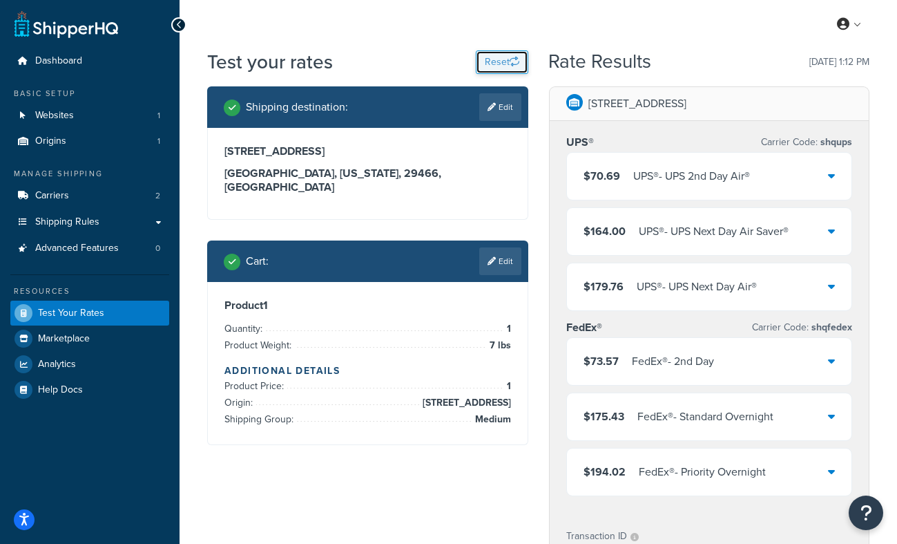
click at [512, 59] on icon "button" at bounding box center [515, 62] width 10 height 10
select select "[GEOGRAPHIC_DATA]"
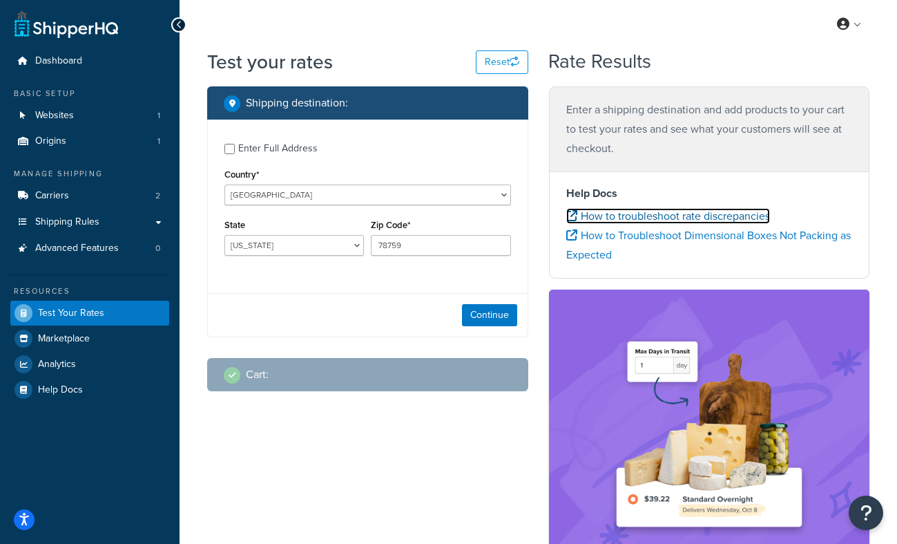
click at [633, 216] on link "How to troubleshoot rate discrepancies" at bounding box center [668, 216] width 204 height 16
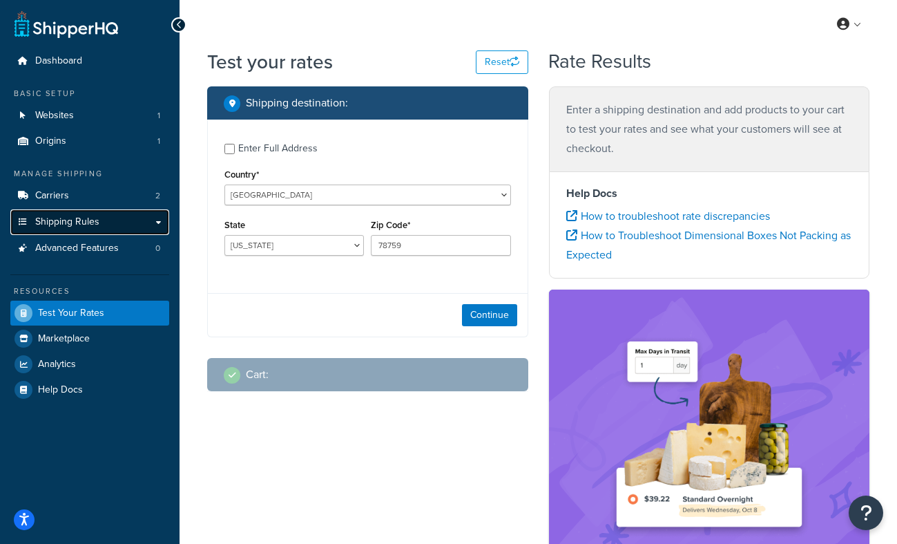
click at [106, 223] on link "Shipping Rules" at bounding box center [89, 222] width 159 height 26
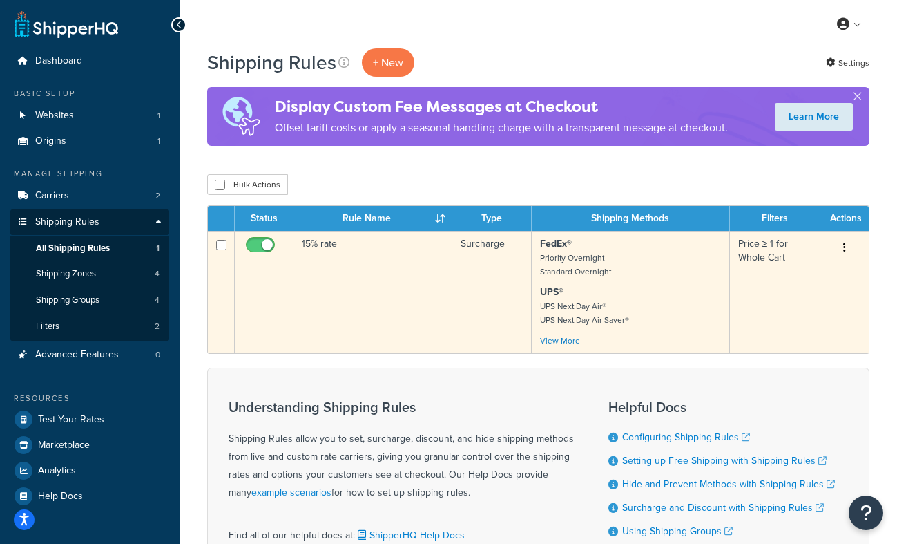
click at [264, 243] on input "checkbox" at bounding box center [262, 248] width 38 height 17
checkbox input "false"
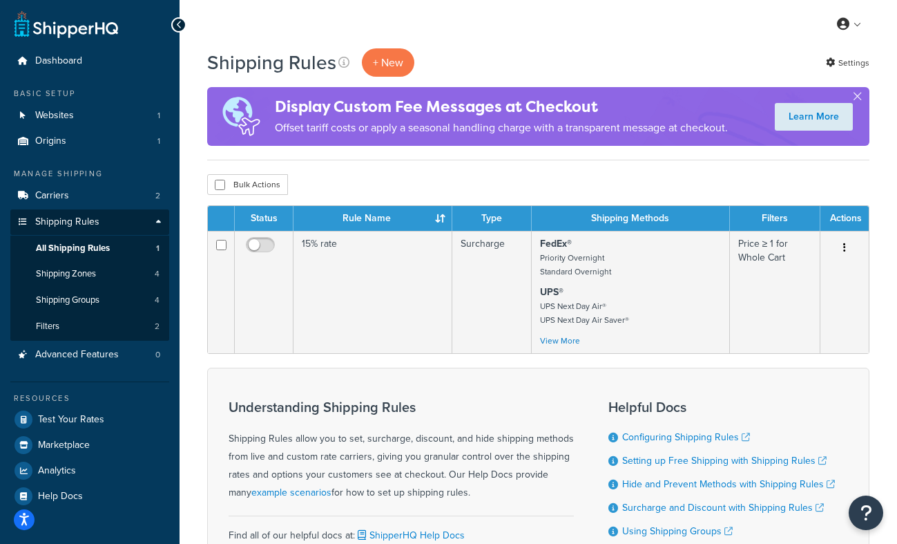
click at [533, 57] on div "Shipping Rules + New Settings" at bounding box center [538, 62] width 662 height 28
click at [109, 245] on span "All Shipping Rules" at bounding box center [73, 248] width 74 height 12
click at [99, 273] on link "Shipping Zones 4" at bounding box center [89, 274] width 159 height 26
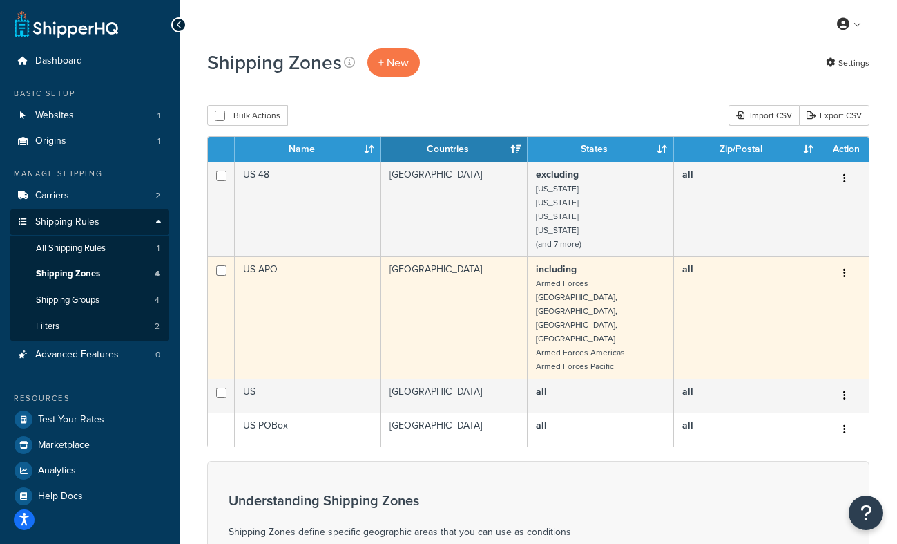
click at [556, 269] on b "including" at bounding box center [556, 269] width 41 height 15
click at [845, 271] on icon "button" at bounding box center [844, 273] width 3 height 10
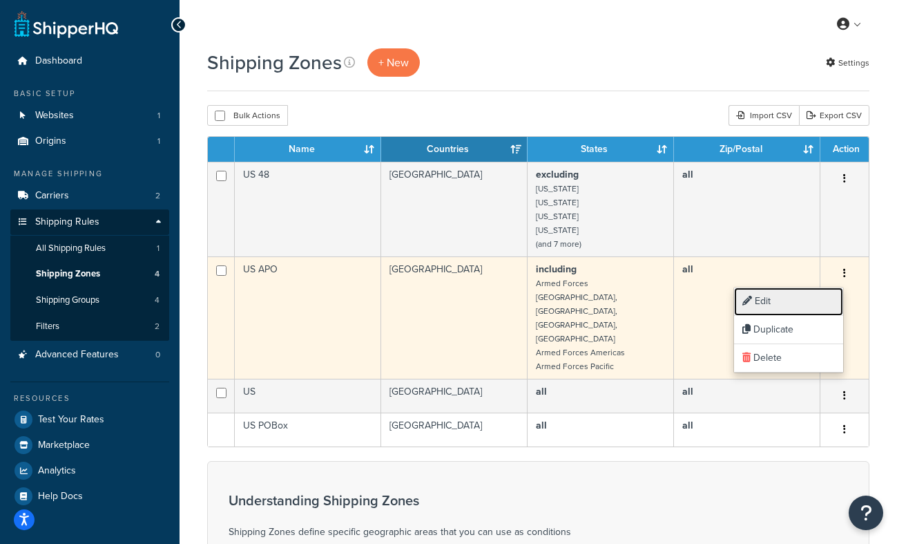
click at [792, 296] on link "Edit" at bounding box center [788, 301] width 109 height 28
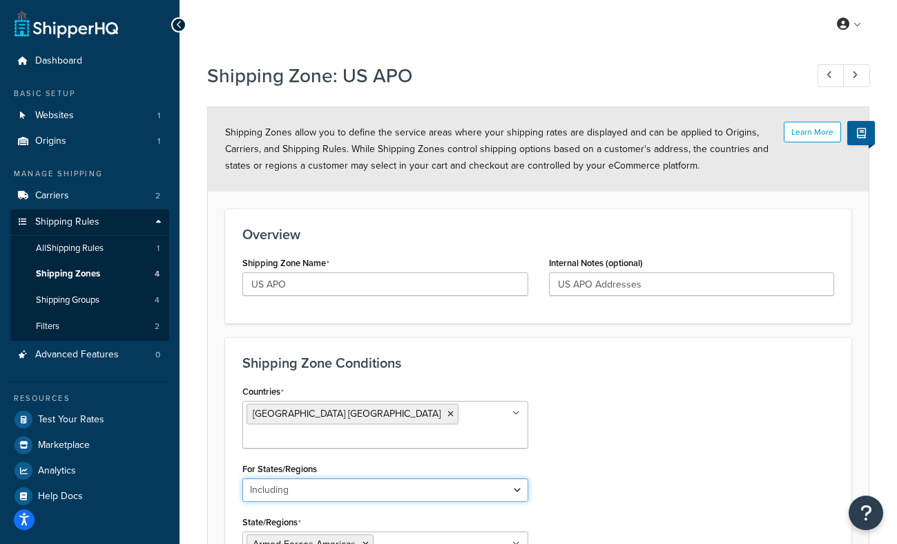
click at [518, 478] on select "All Including Excluding" at bounding box center [385, 489] width 286 height 23
select select "excluding"
click at [242, 478] on select "All Including Excluding" at bounding box center [385, 489] width 286 height 23
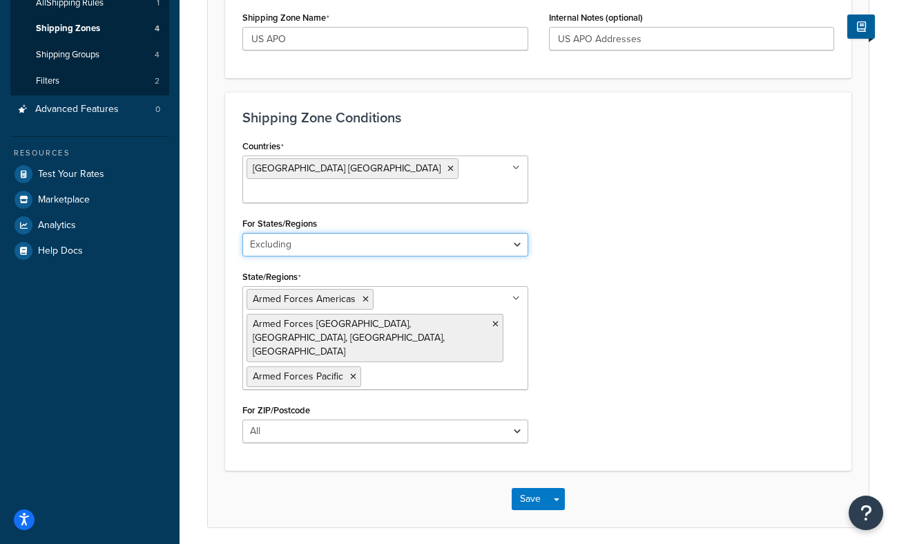
scroll to position [249, 0]
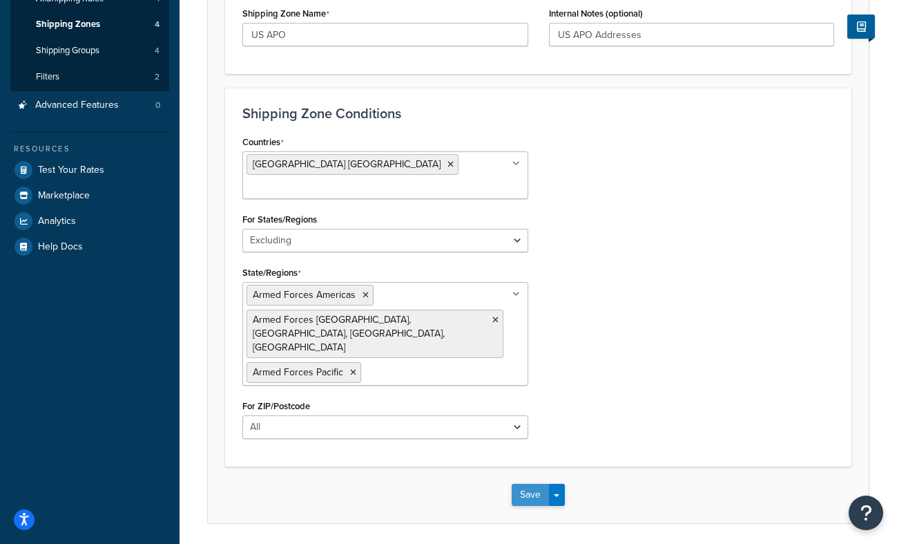
click at [533, 484] on button "Save" at bounding box center [530, 495] width 37 height 22
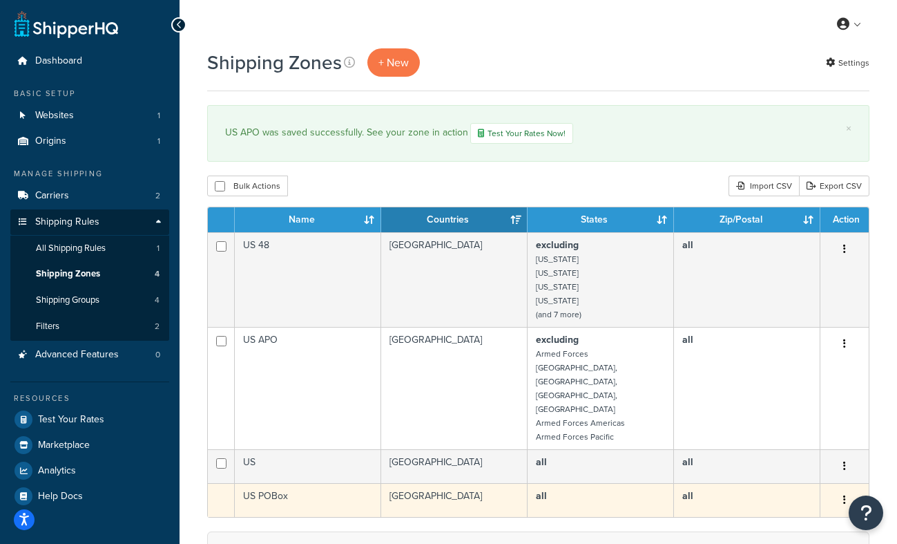
click at [291, 483] on td "US POBox" at bounding box center [308, 500] width 146 height 34
click at [218, 483] on td at bounding box center [221, 500] width 27 height 34
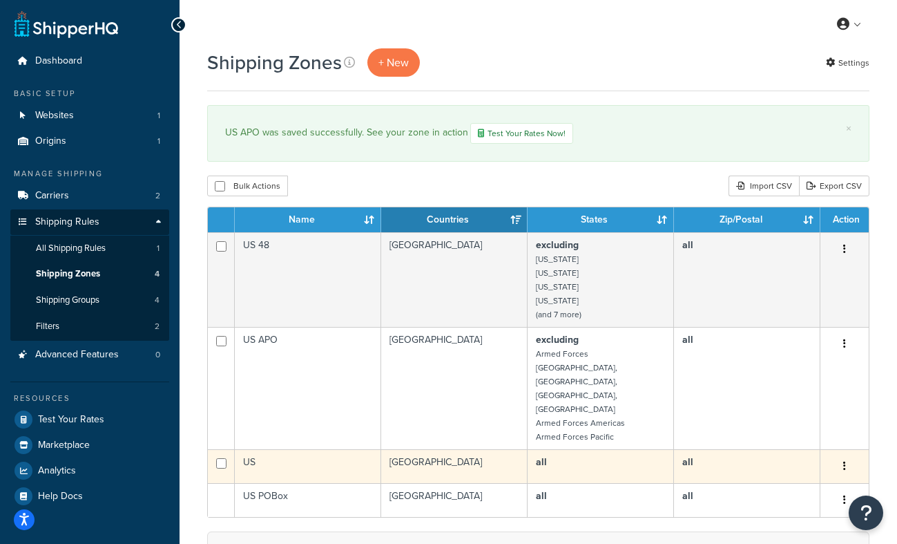
click at [293, 449] on td "US" at bounding box center [308, 466] width 146 height 34
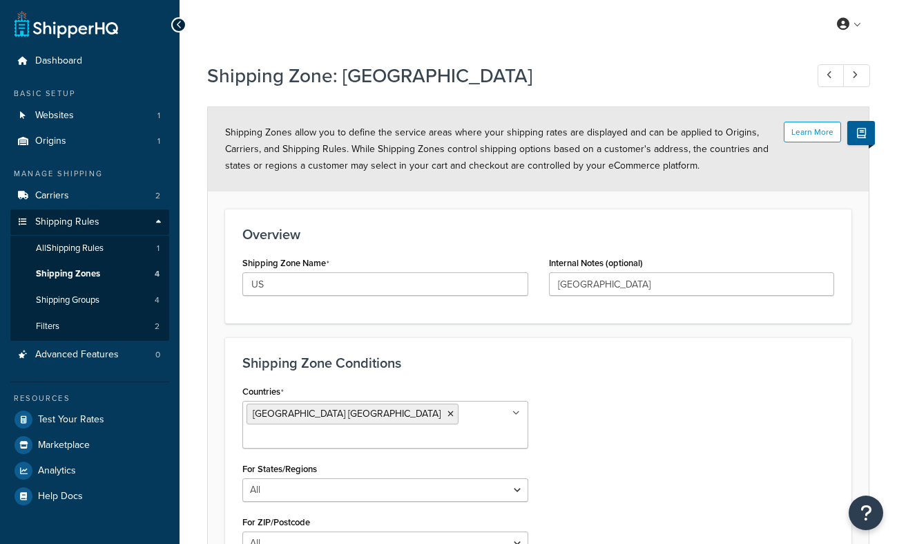
click at [294, 459] on div "For States/Regions All Including Excluding" at bounding box center [385, 480] width 286 height 43
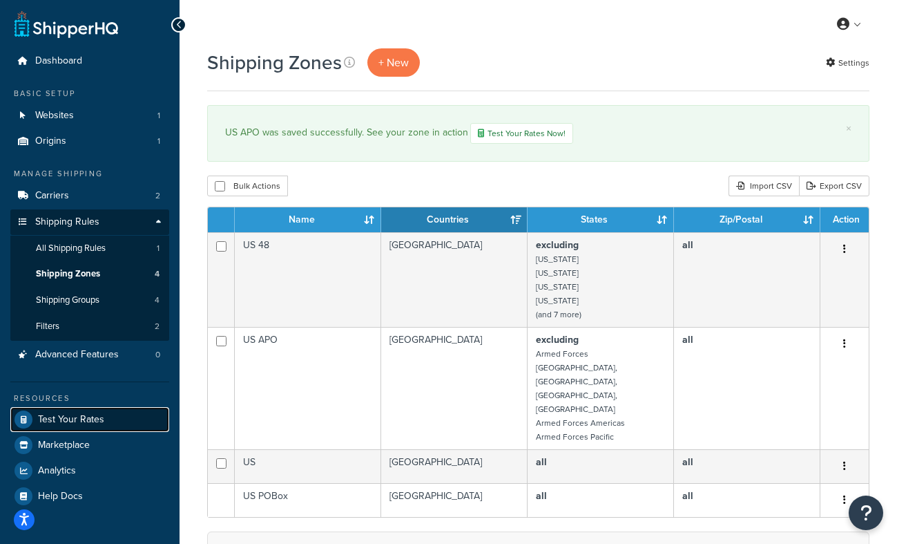
click at [66, 417] on span "Test Your Rates" at bounding box center [71, 420] width 66 height 12
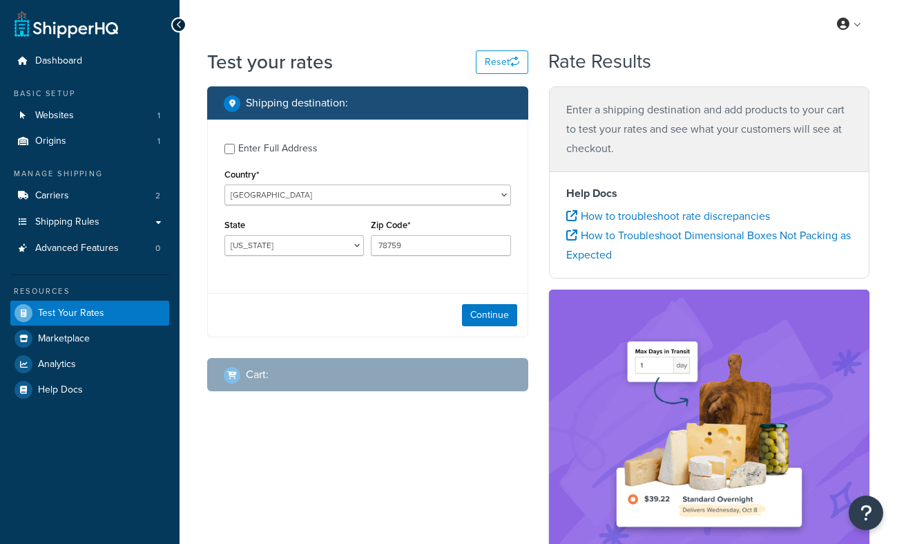
select select "[GEOGRAPHIC_DATA]"
click at [228, 148] on input "Enter Full Address" at bounding box center [230, 149] width 10 height 10
checkbox input "true"
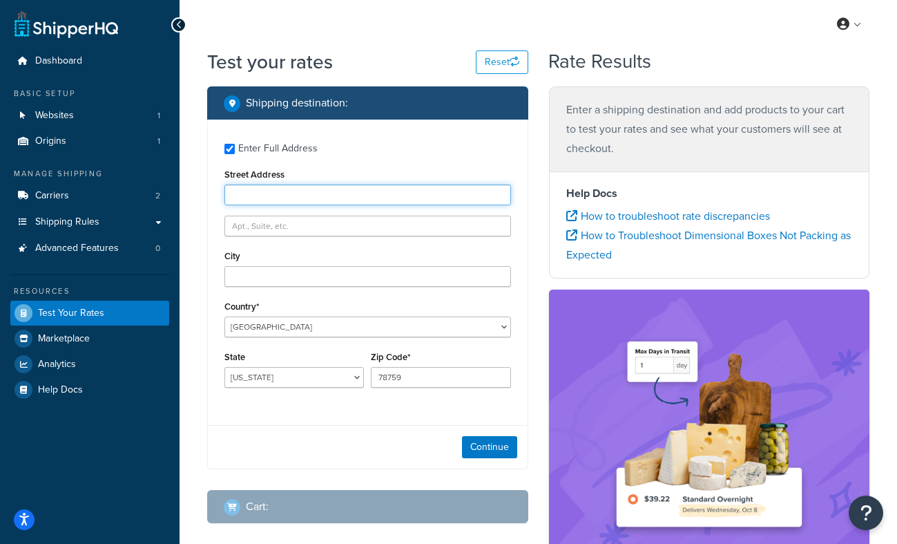
click at [260, 191] on input "Street Address" at bounding box center [368, 194] width 287 height 21
type input "[STREET_ADDRESS]"
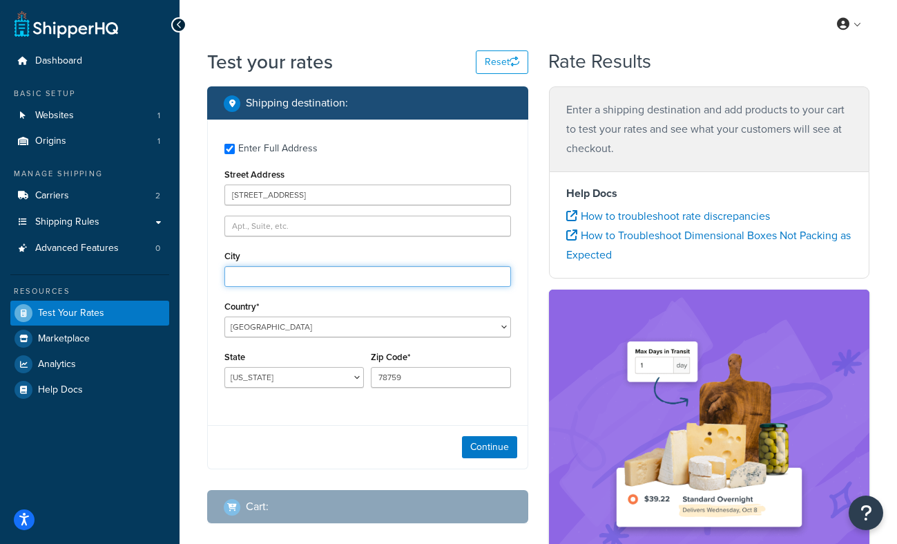
type input "[GEOGRAPHIC_DATA]"
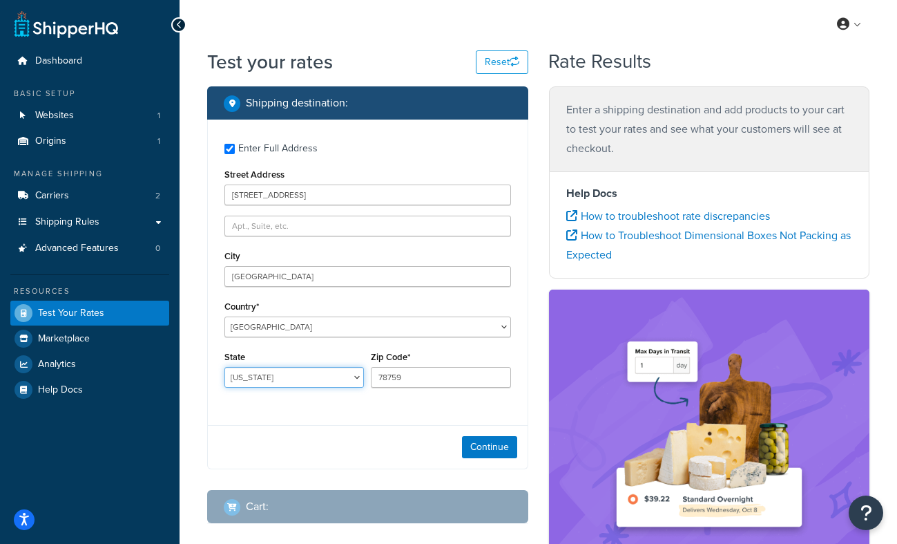
select select "SC"
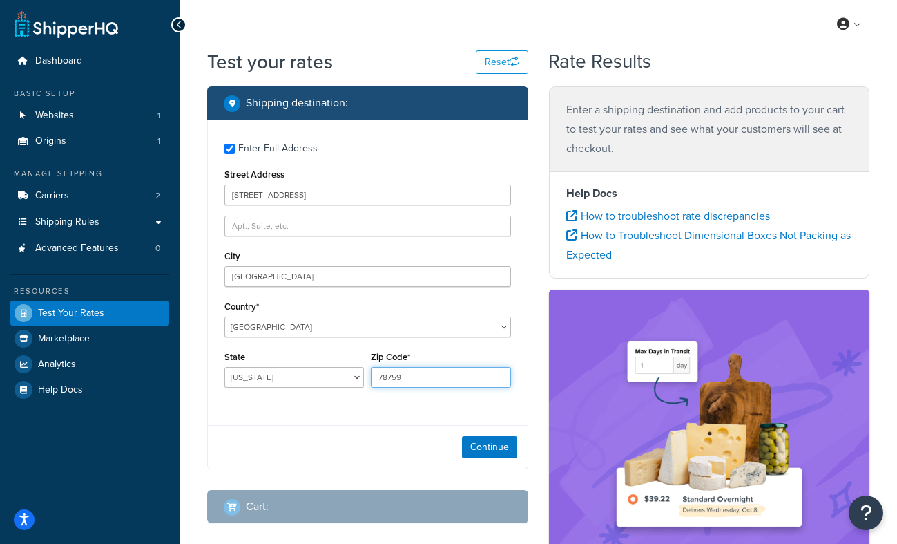
drag, startPoint x: 436, startPoint y: 376, endPoint x: 368, endPoint y: 365, distance: 68.7
click at [367, 366] on div "Zip Code* 78759" at bounding box center [440, 372] width 146 height 50
type input "29466"
click at [353, 423] on div "Enter Full Address Street Address 2244 Andover Way City Mount Pleasant Country*…" at bounding box center [367, 295] width 321 height 350
click at [484, 447] on button "Continue" at bounding box center [489, 447] width 55 height 22
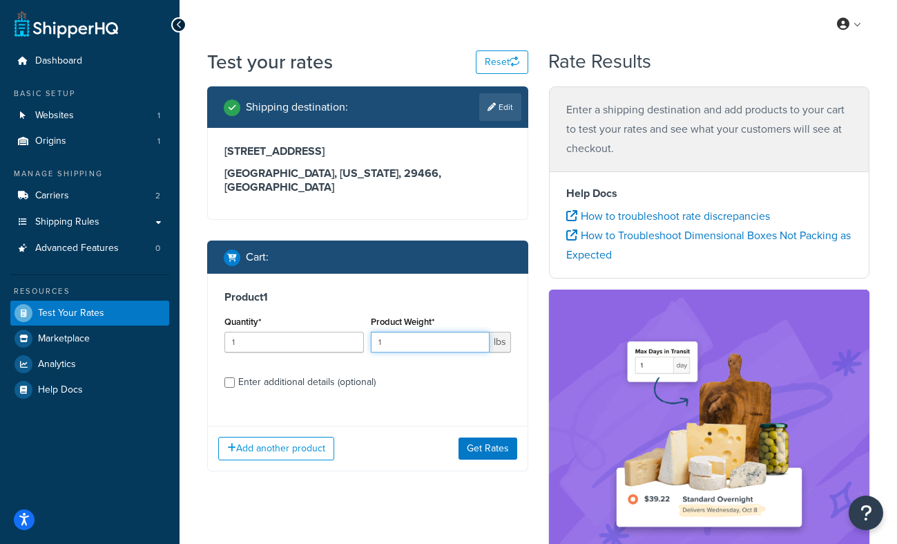
click at [394, 332] on input "1" at bounding box center [430, 342] width 118 height 21
drag, startPoint x: 394, startPoint y: 327, endPoint x: 350, endPoint y: 325, distance: 44.3
click at [350, 325] on div "Quantity* 1 Product Weight* 1 lbs" at bounding box center [368, 337] width 294 height 50
type input "7"
click at [484, 437] on button "Get Rates" at bounding box center [488, 448] width 59 height 22
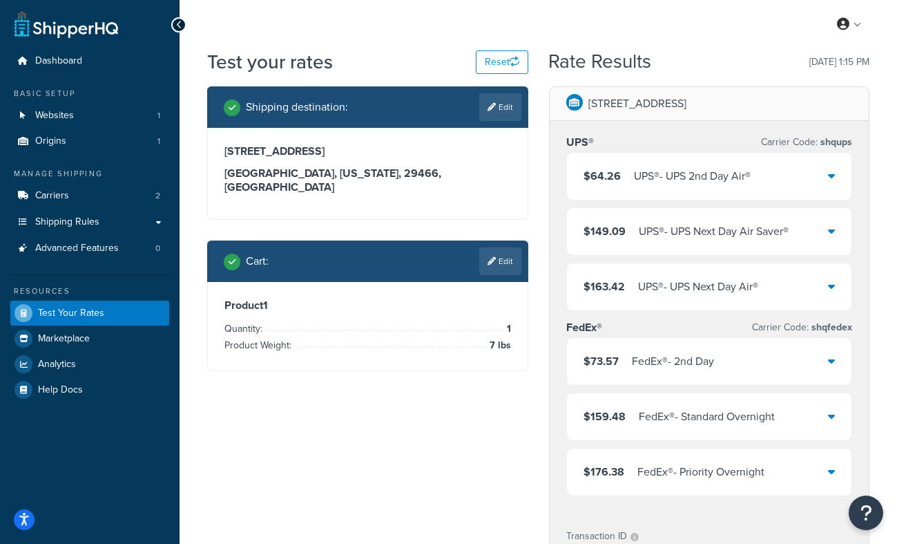
click at [700, 41] on div "My Profile Billing Global Settings Contact Us Logout" at bounding box center [539, 24] width 718 height 48
click at [76, 337] on span "Marketplace" at bounding box center [64, 339] width 52 height 12
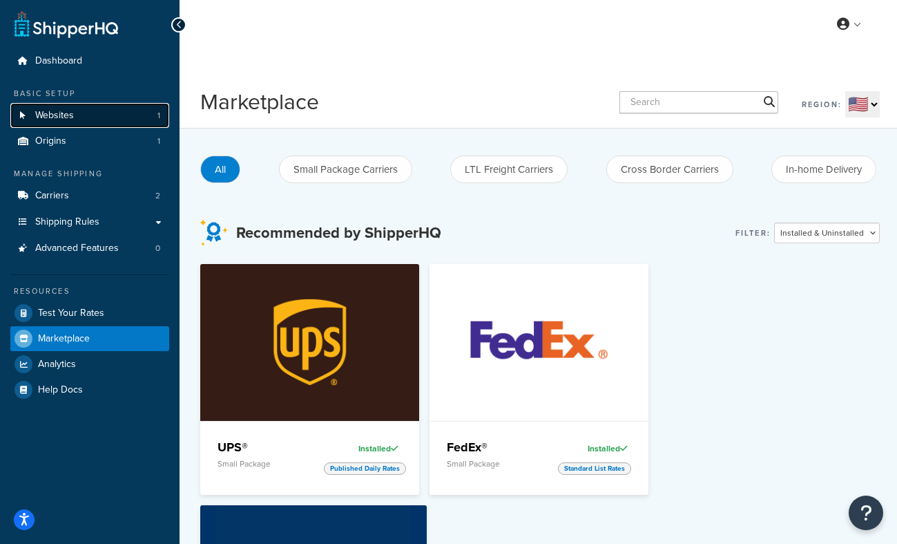
click at [155, 113] on link "Websites 1" at bounding box center [89, 116] width 159 height 26
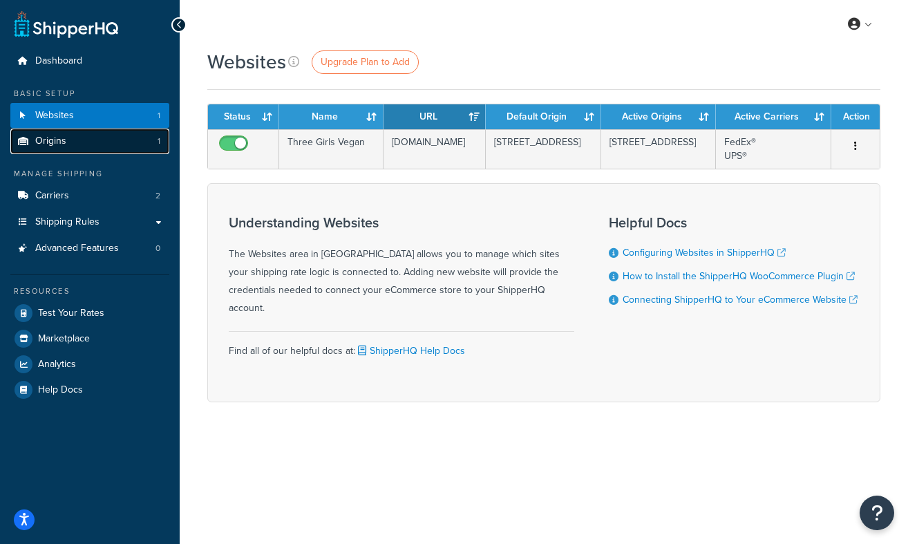
click at [144, 140] on link "Origins 1" at bounding box center [89, 141] width 159 height 26
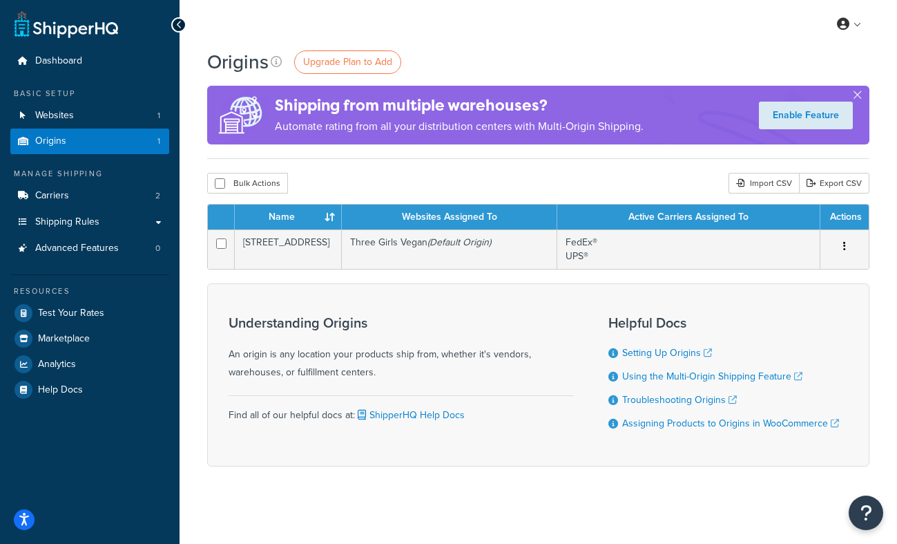
scroll to position [6, 0]
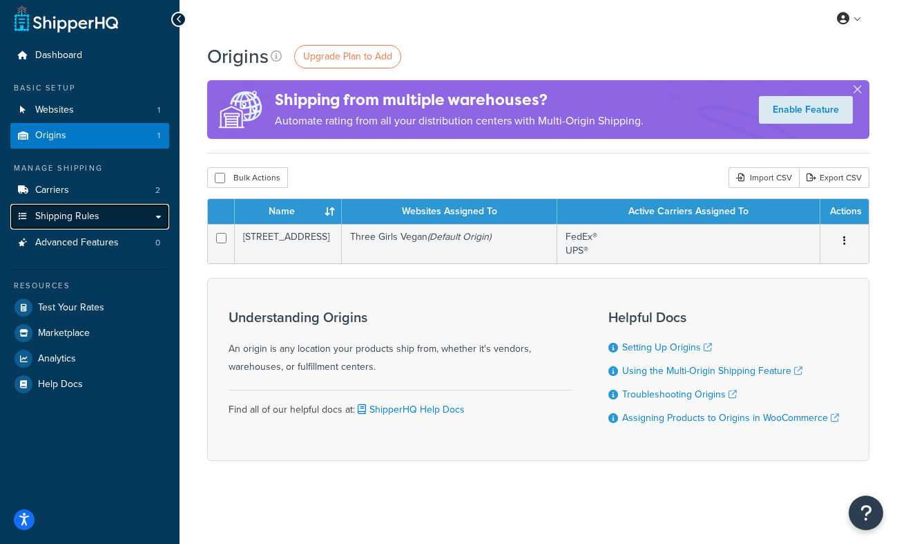
click at [108, 212] on link "Shipping Rules" at bounding box center [89, 217] width 159 height 26
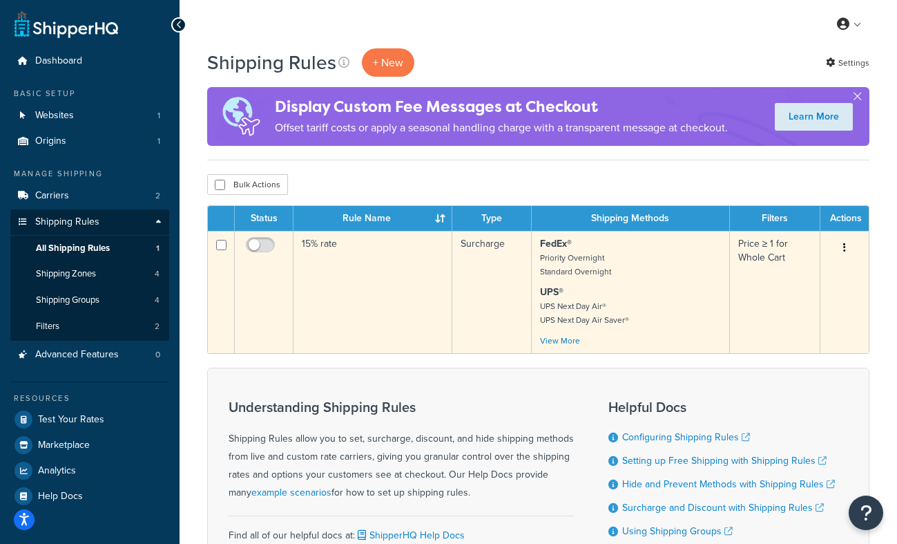
click at [772, 252] on td "Price ≥ 1 for Whole Cart" at bounding box center [775, 292] width 90 height 122
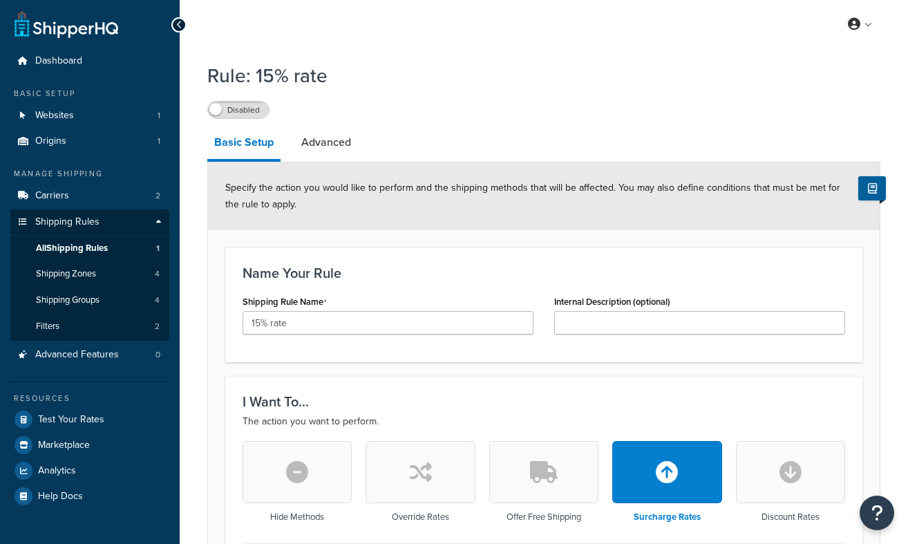
select select "PERCENTAGE"
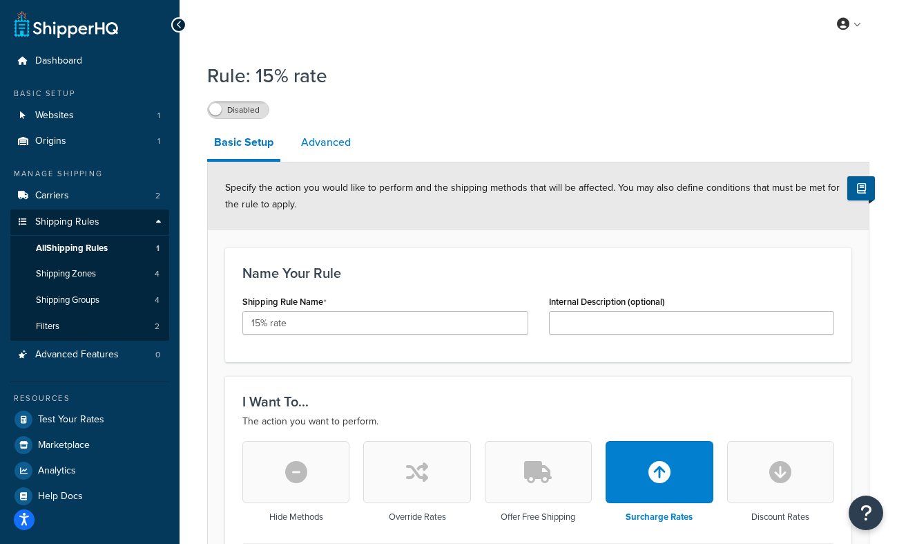
click at [322, 144] on link "Advanced" at bounding box center [326, 142] width 64 height 33
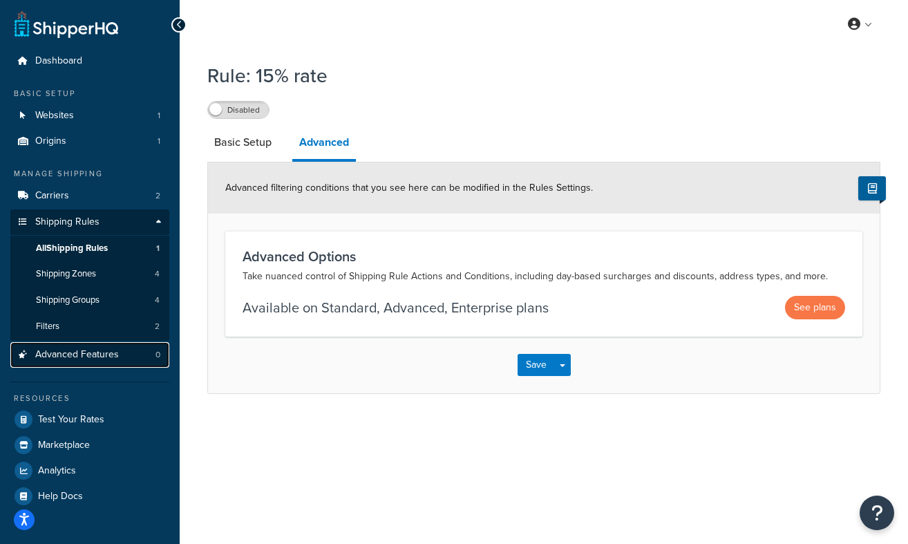
click at [95, 353] on span "Advanced Features" at bounding box center [77, 355] width 84 height 12
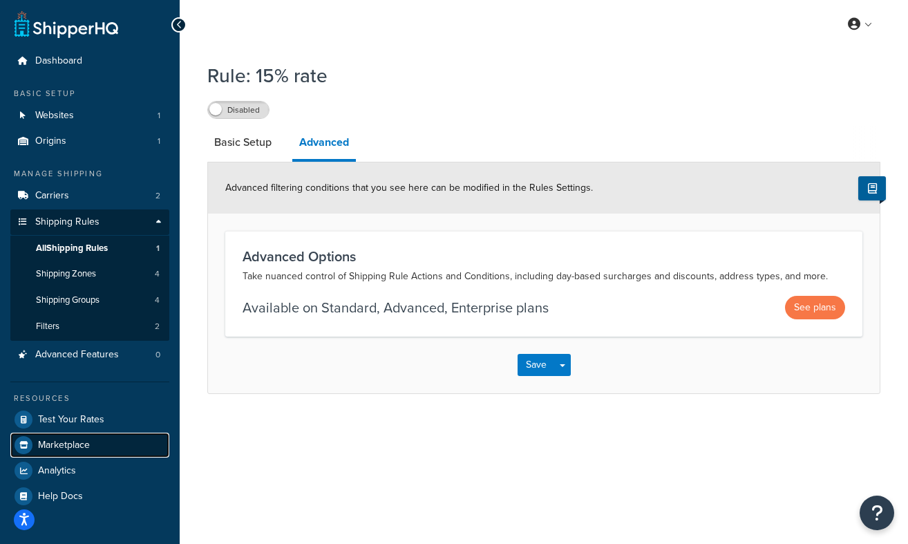
click at [77, 441] on span "Marketplace" at bounding box center [64, 445] width 52 height 12
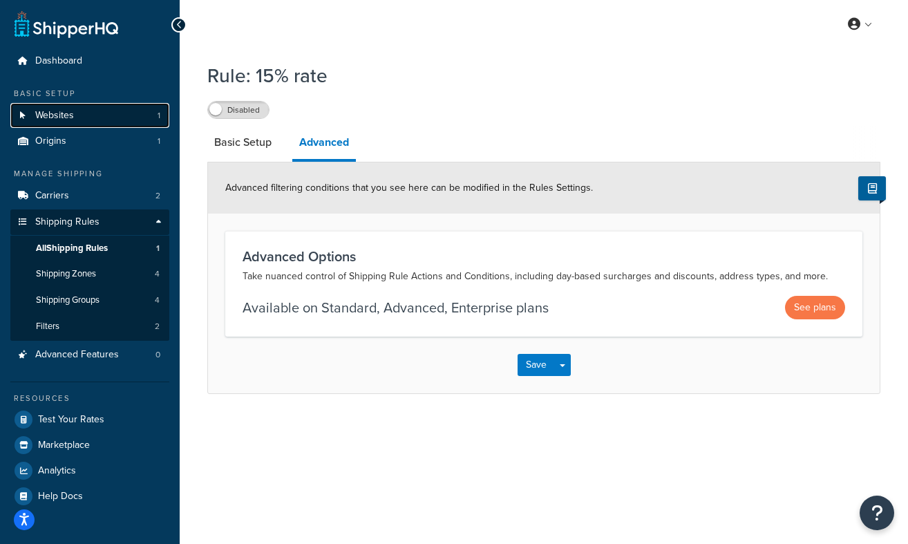
click at [135, 116] on link "Websites 1" at bounding box center [89, 116] width 159 height 26
